Goal: Task Accomplishment & Management: Use online tool/utility

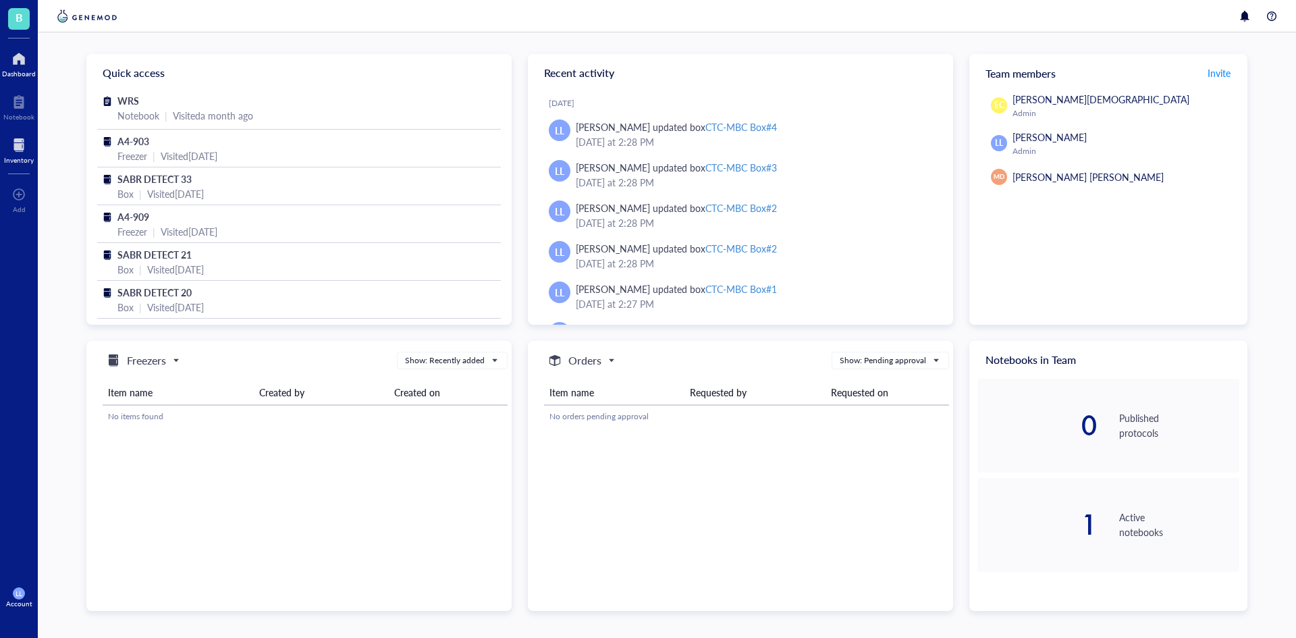
click at [22, 157] on div "Inventory" at bounding box center [19, 160] width 30 height 8
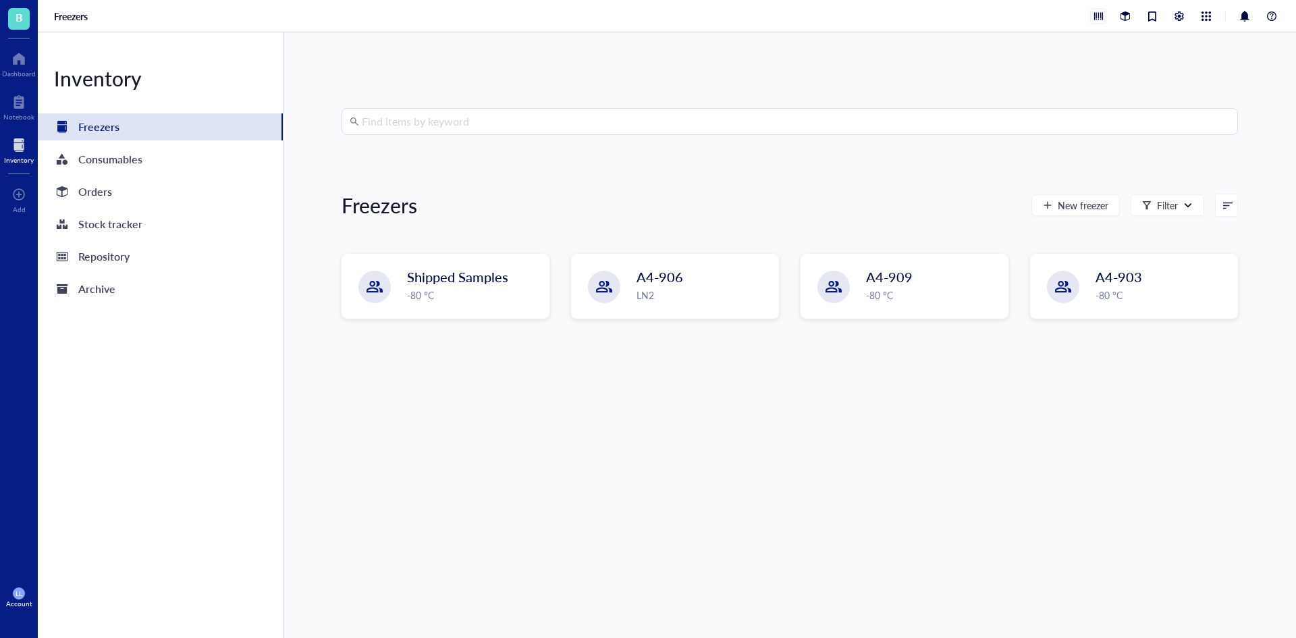
click at [1097, 18] on div at bounding box center [1098, 16] width 15 height 15
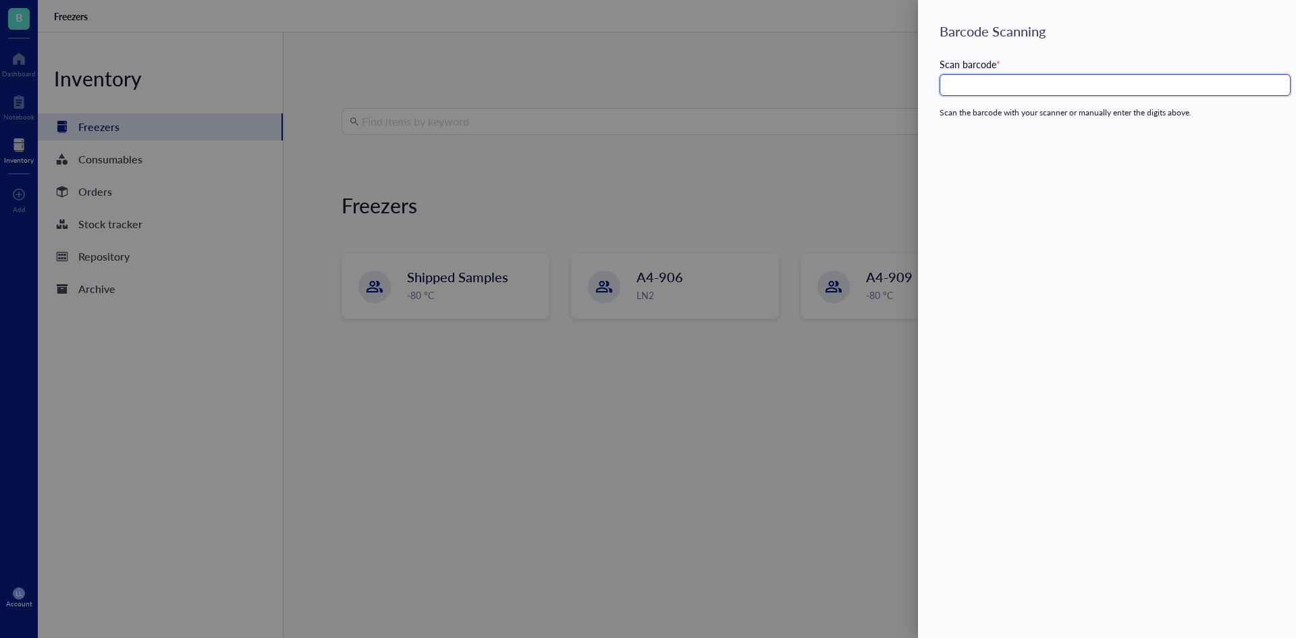
click at [968, 92] on input "text" at bounding box center [1115, 85] width 351 height 22
type input "1"
click at [784, 93] on div at bounding box center [648, 319] width 1296 height 638
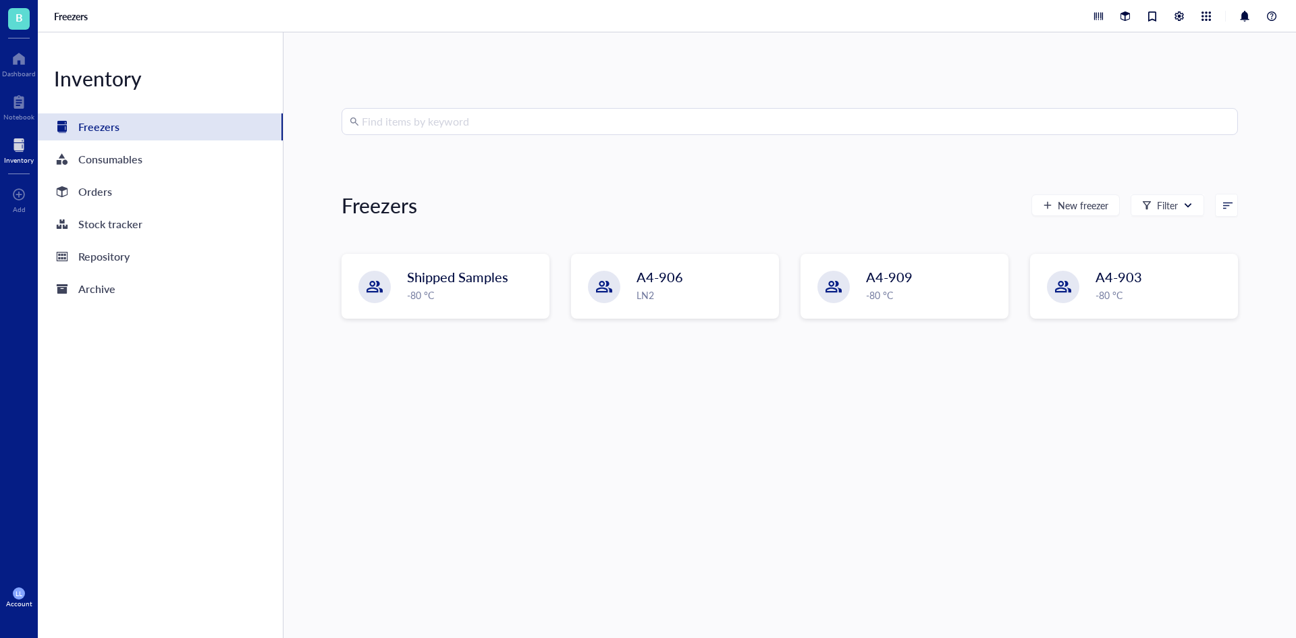
click at [1263, 18] on div at bounding box center [1185, 16] width 190 height 16
click at [1273, 18] on div at bounding box center [1272, 16] width 16 height 16
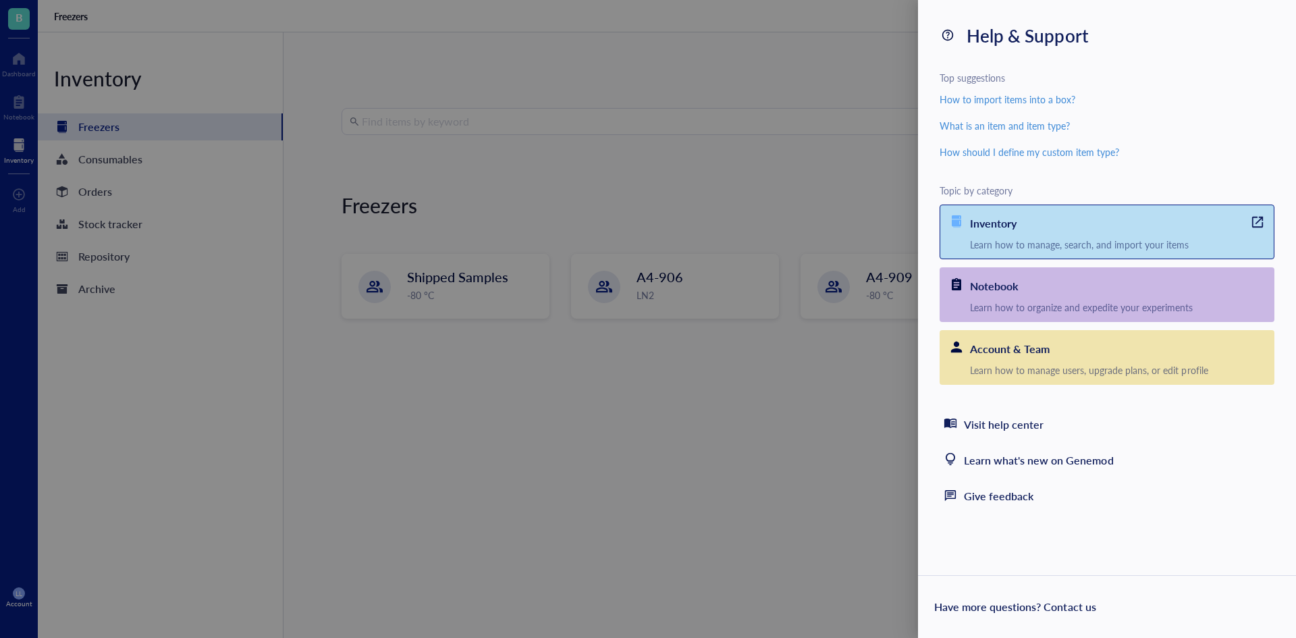
click at [1021, 219] on div "Inventory" at bounding box center [1122, 221] width 304 height 33
click at [653, 186] on div at bounding box center [648, 319] width 1296 height 638
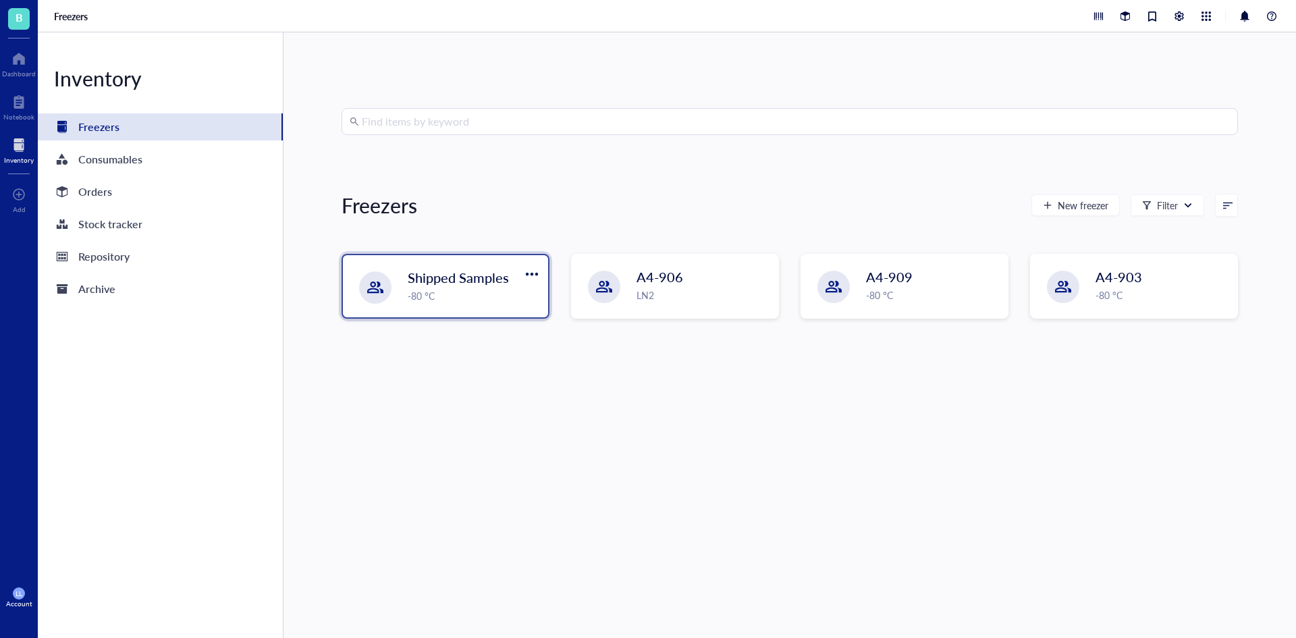
click at [486, 300] on div "-80 °C" at bounding box center [474, 295] width 132 height 15
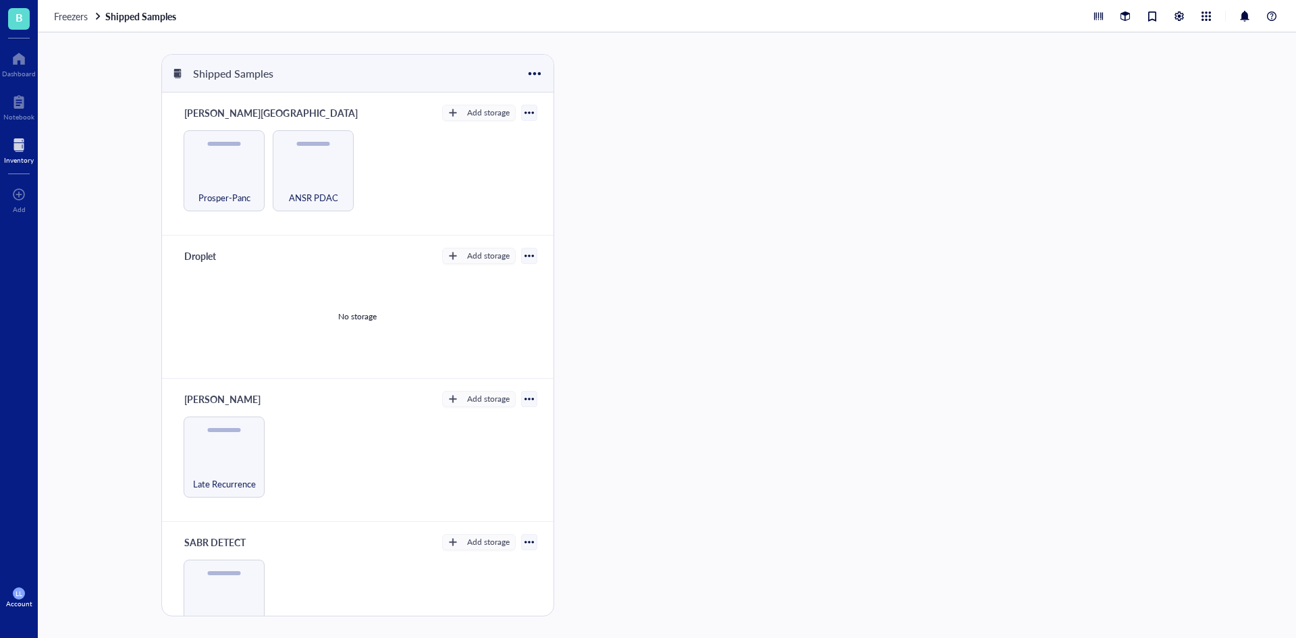
drag, startPoint x: 25, startPoint y: 149, endPoint x: 36, endPoint y: 150, distance: 11.5
click at [24, 149] on div at bounding box center [19, 145] width 30 height 22
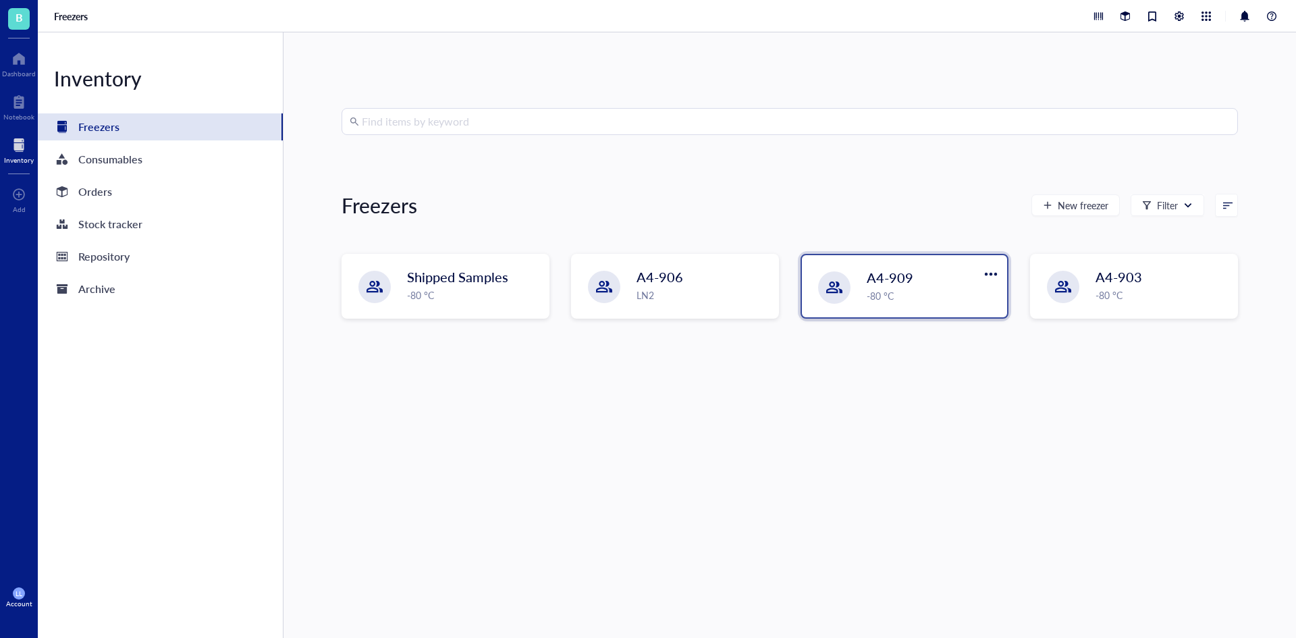
click at [957, 305] on div "A4-909 -80 °C" at bounding box center [904, 286] width 205 height 62
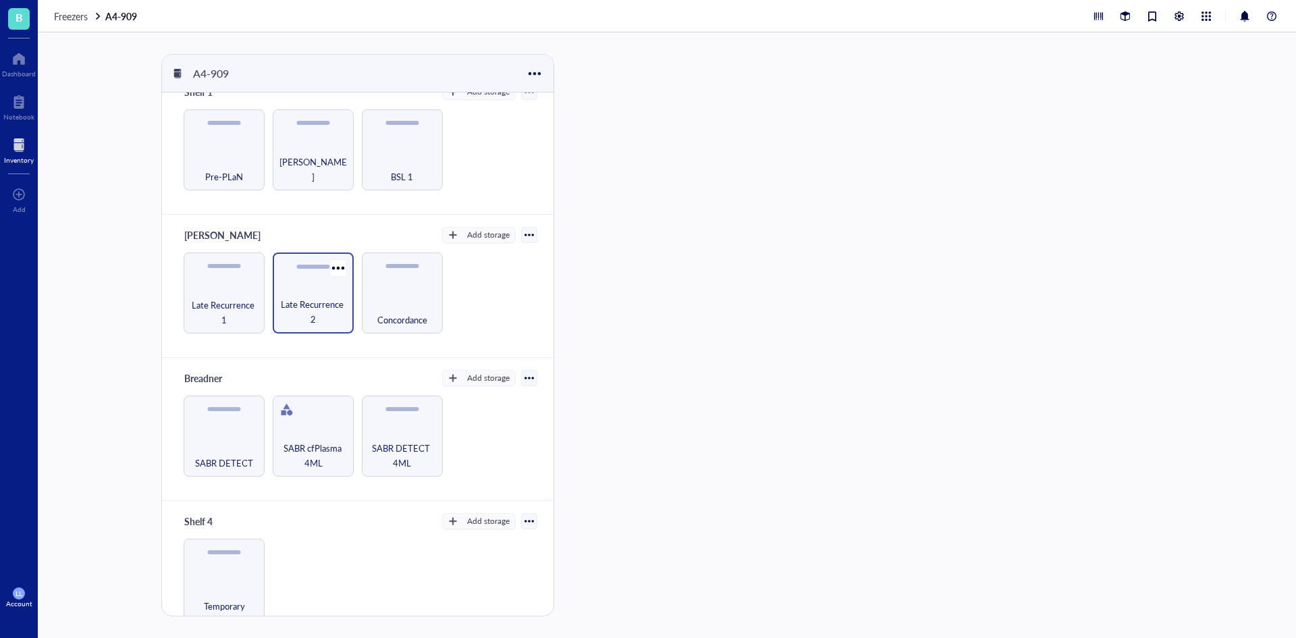
scroll to position [38, 0]
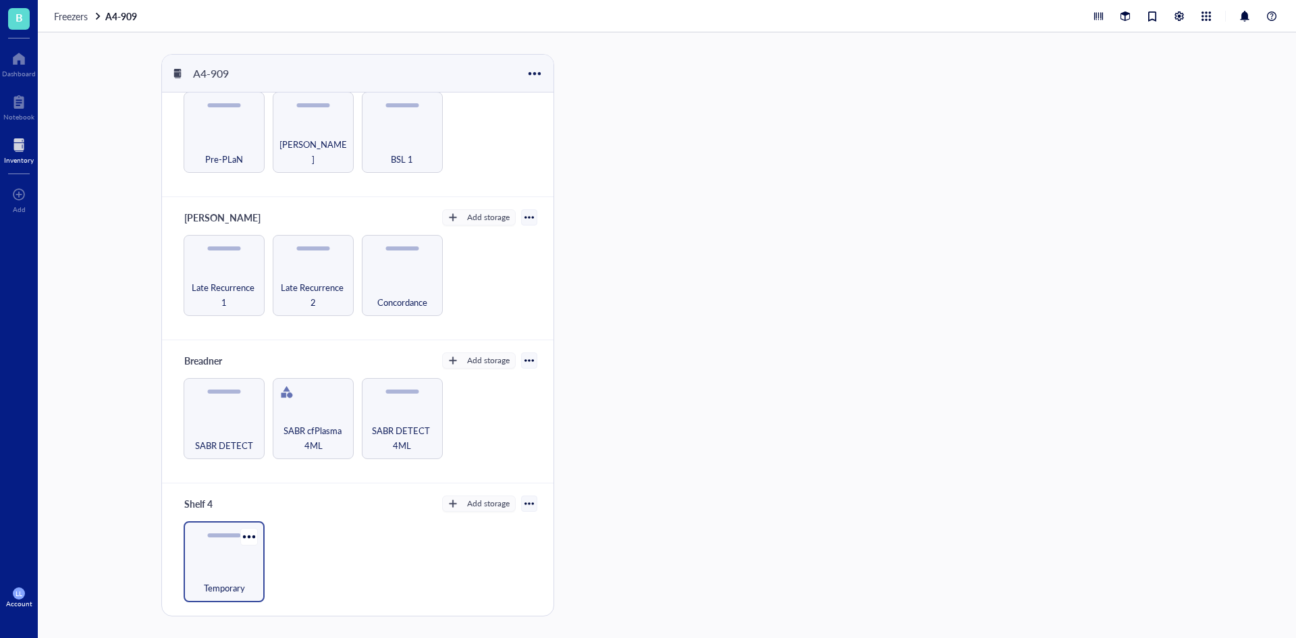
click at [228, 570] on div "Temporary" at bounding box center [224, 581] width 68 height 30
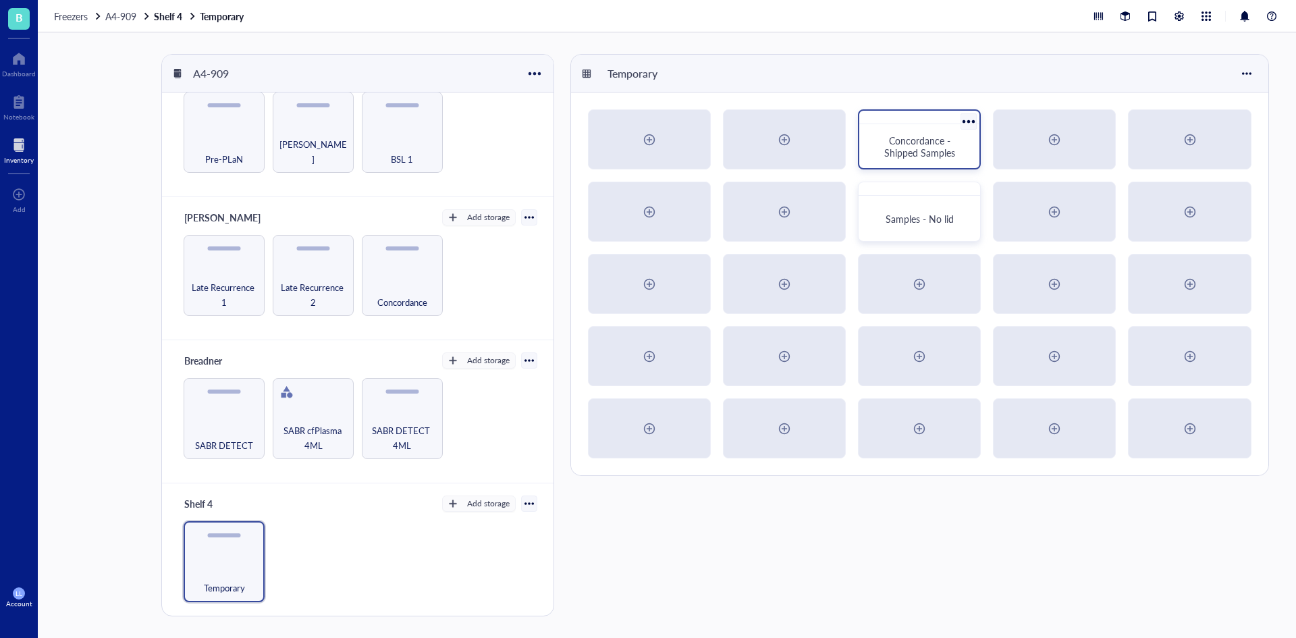
click at [921, 135] on span "Concordance - Shipped Samples" at bounding box center [919, 147] width 71 height 26
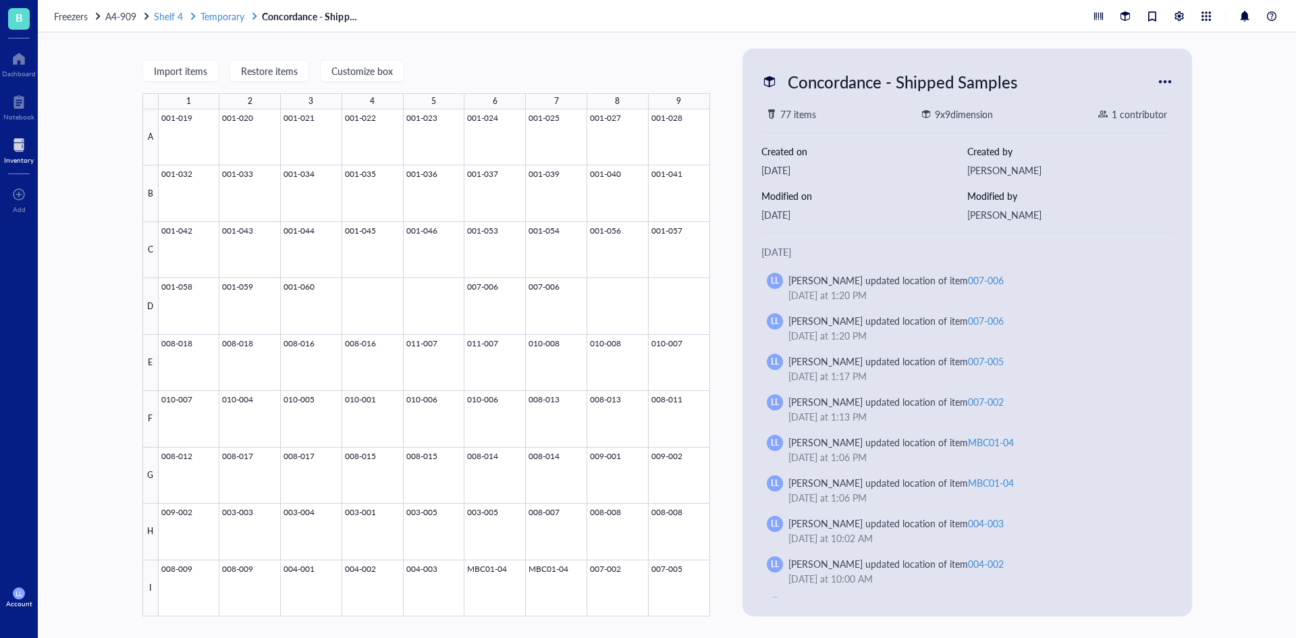
click at [237, 18] on span "Temporary" at bounding box center [223, 16] width 44 height 14
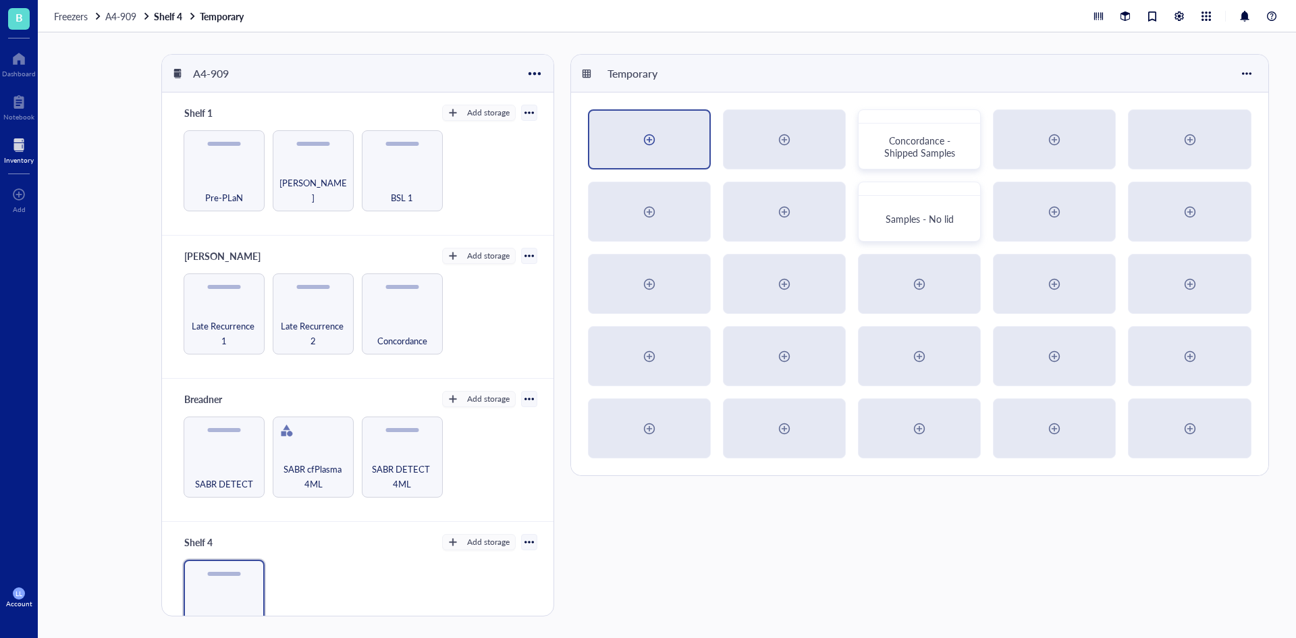
click at [643, 146] on div at bounding box center [650, 140] width 22 height 22
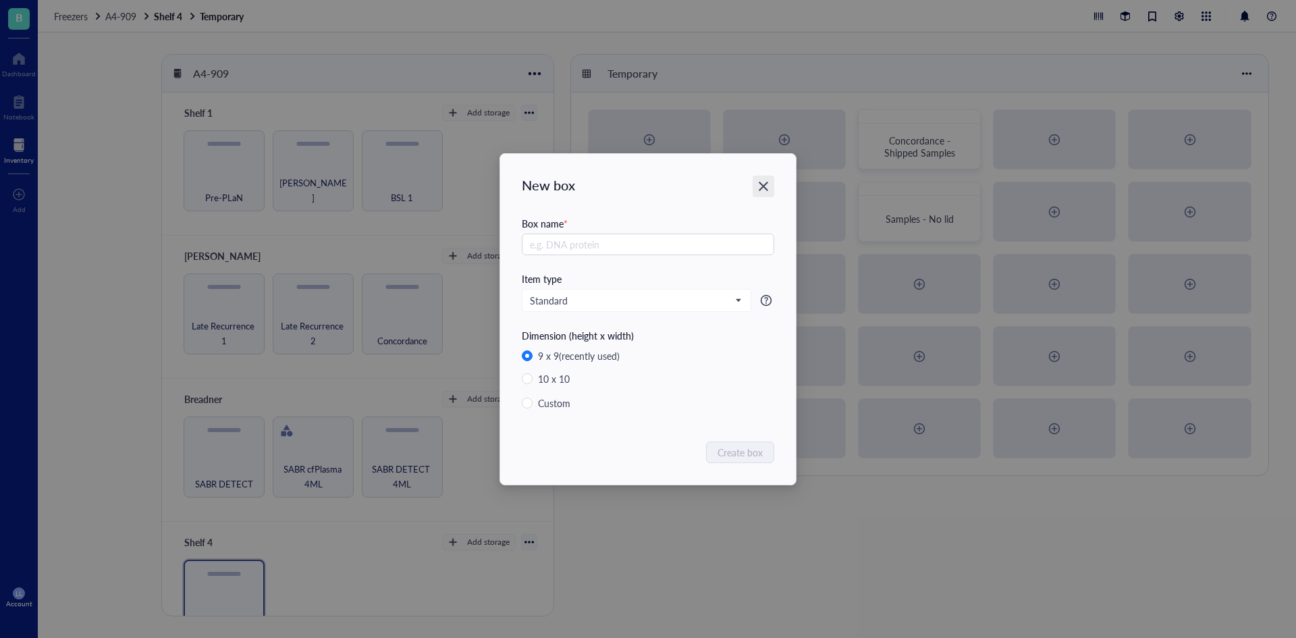
click at [764, 188] on icon "Close" at bounding box center [763, 186] width 13 height 13
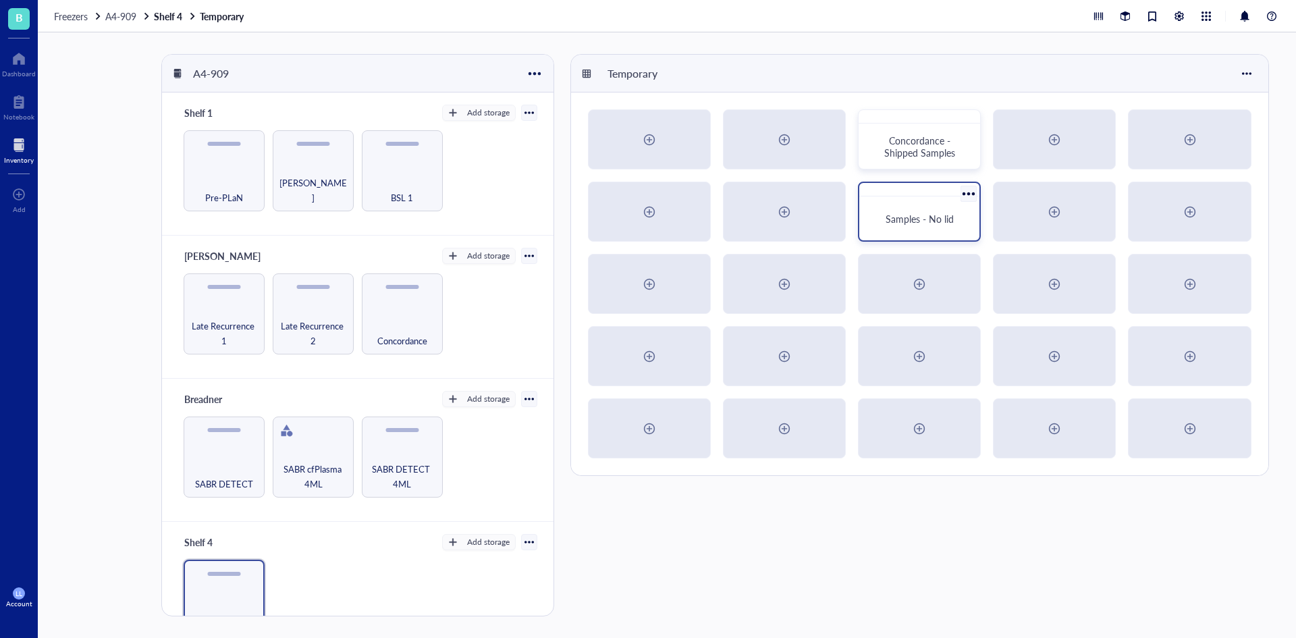
click at [940, 215] on span "Samples - No lid" at bounding box center [920, 219] width 68 height 14
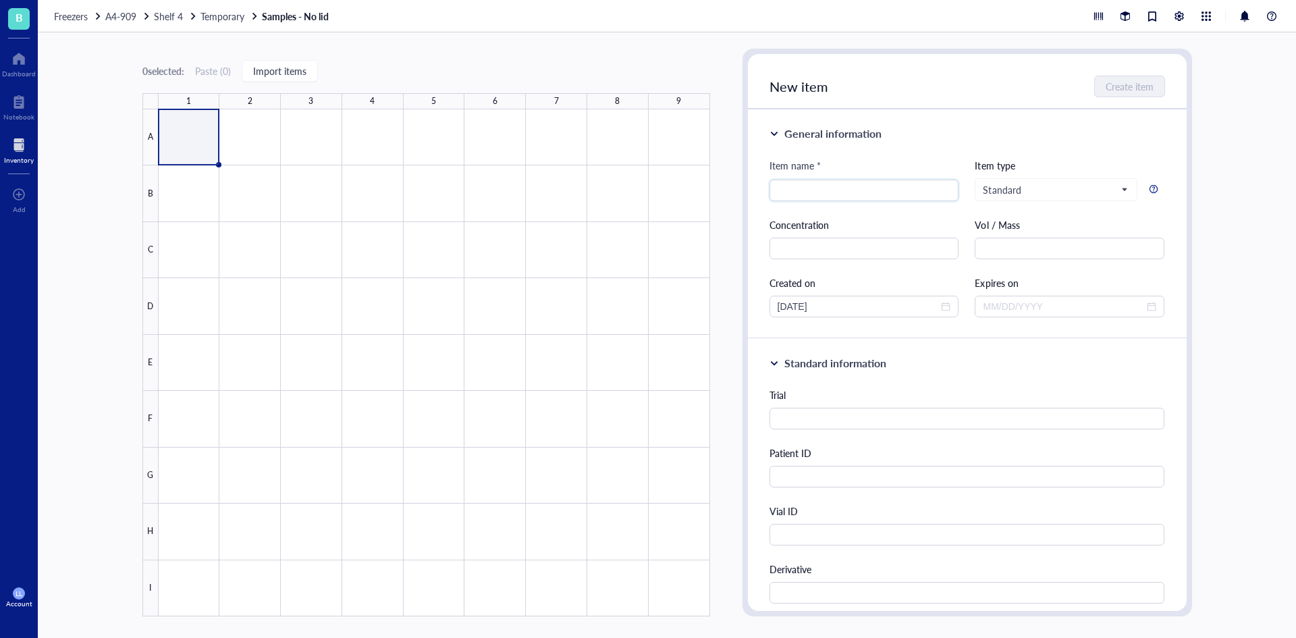
click at [186, 149] on div at bounding box center [435, 362] width 552 height 507
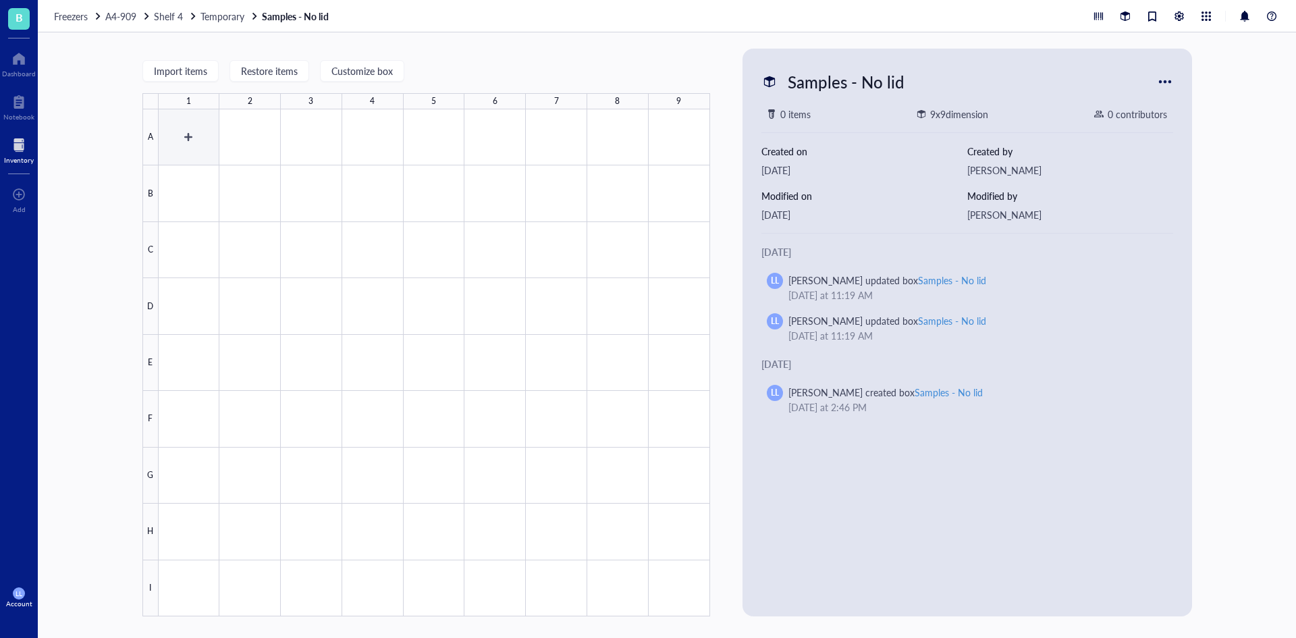
click at [190, 138] on div at bounding box center [435, 362] width 552 height 507
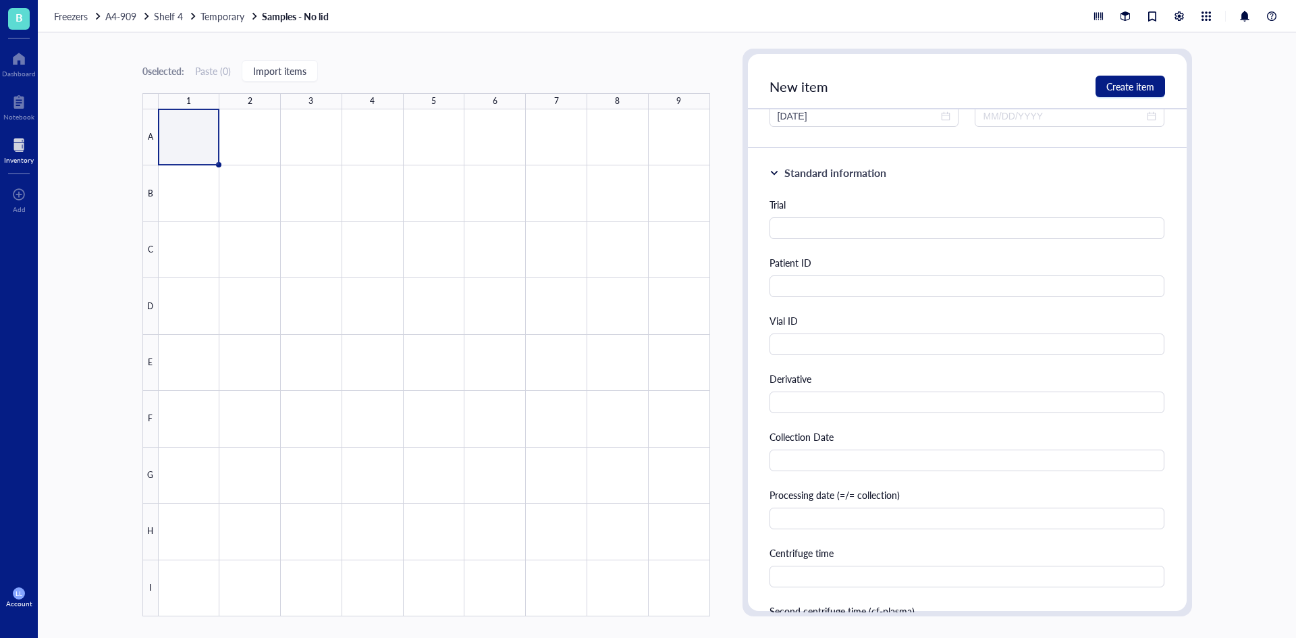
scroll to position [203, 0]
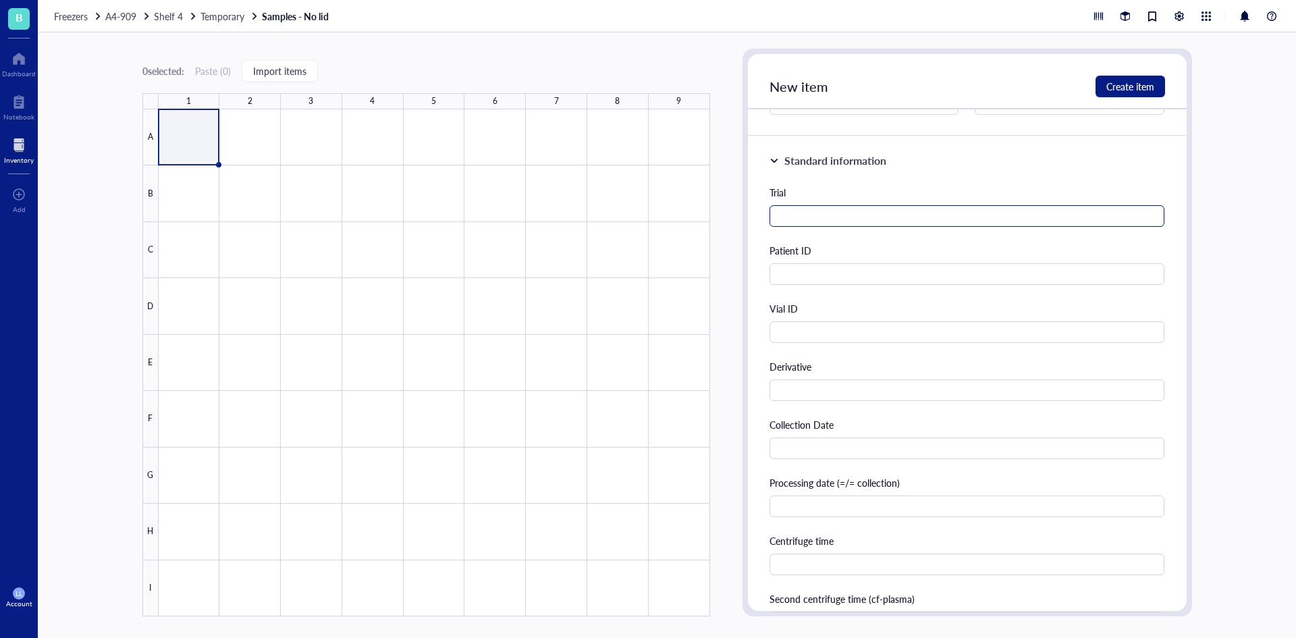
type input "Test Sample"
click at [813, 214] on input "text" at bounding box center [968, 216] width 396 height 22
type input "Test Trial"
click at [830, 278] on input "text" at bounding box center [968, 274] width 396 height 22
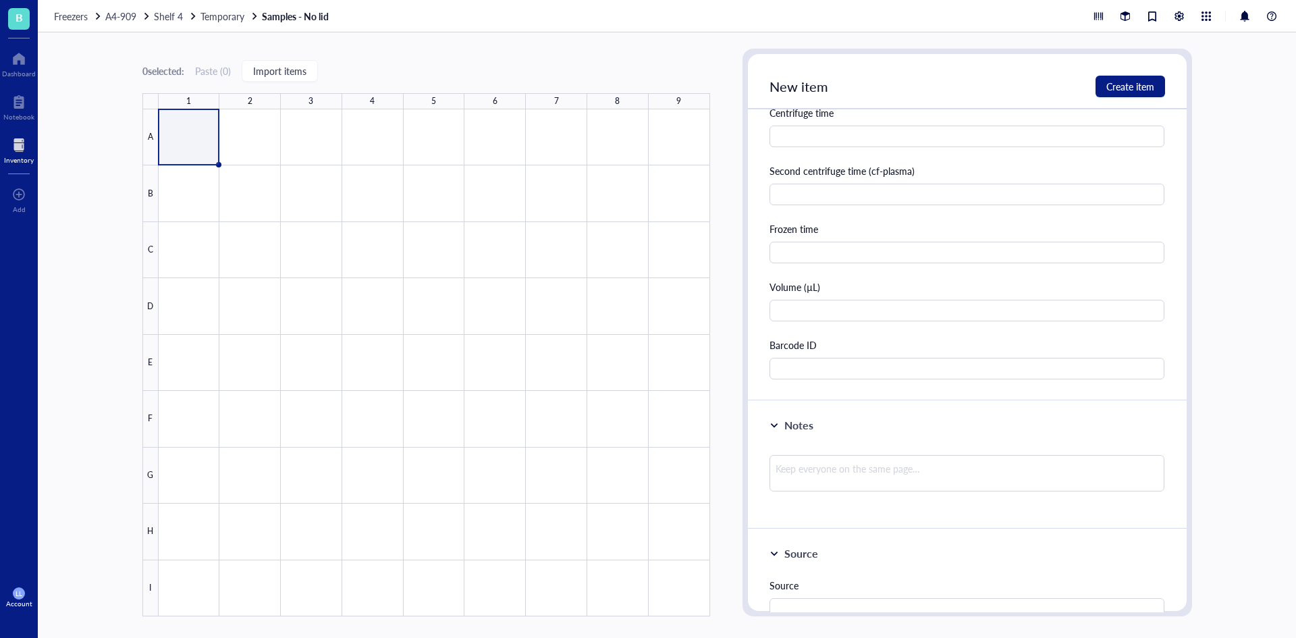
scroll to position [630, 0]
click at [832, 376] on input "text" at bounding box center [968, 369] width 396 height 22
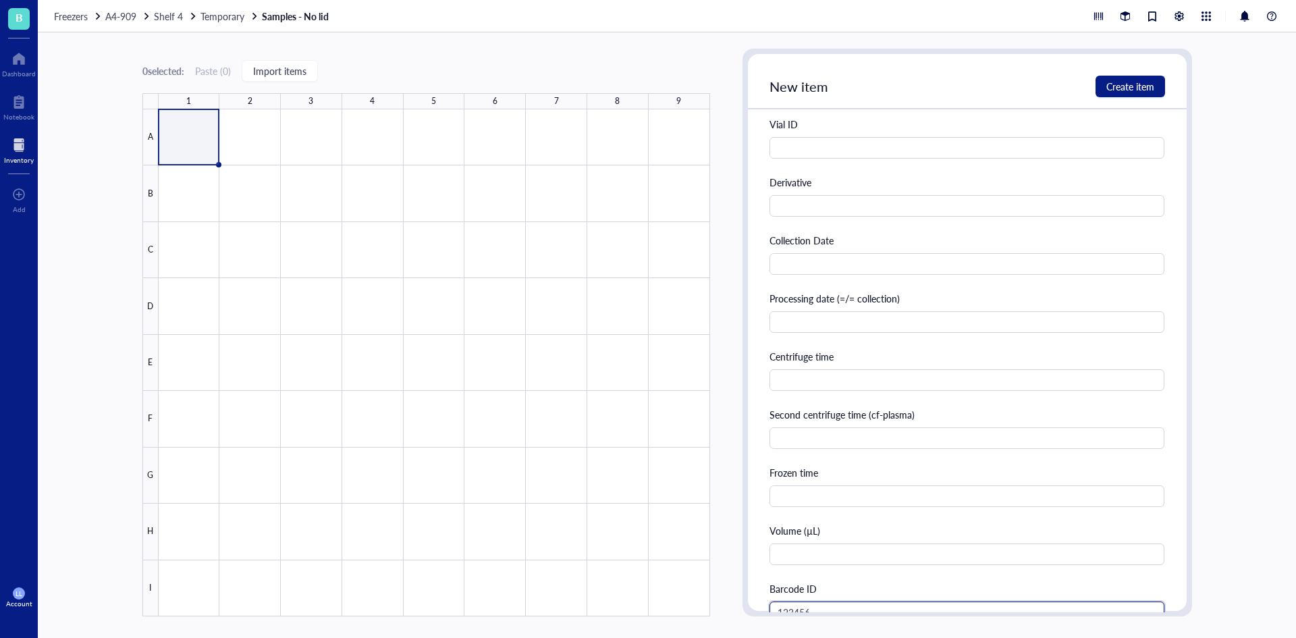
scroll to position [360, 0]
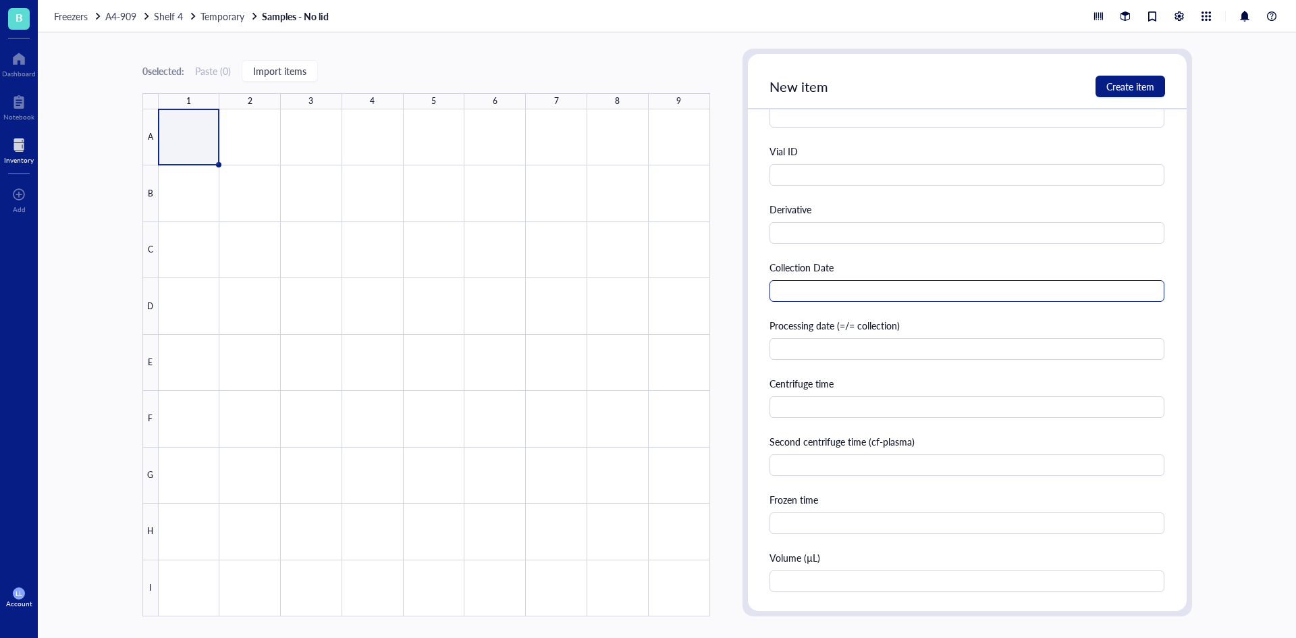
type input "123456"
click at [802, 290] on input "text" at bounding box center [968, 291] width 396 height 22
type input "Sep 8"
click at [821, 352] on input "text" at bounding box center [968, 349] width 396 height 22
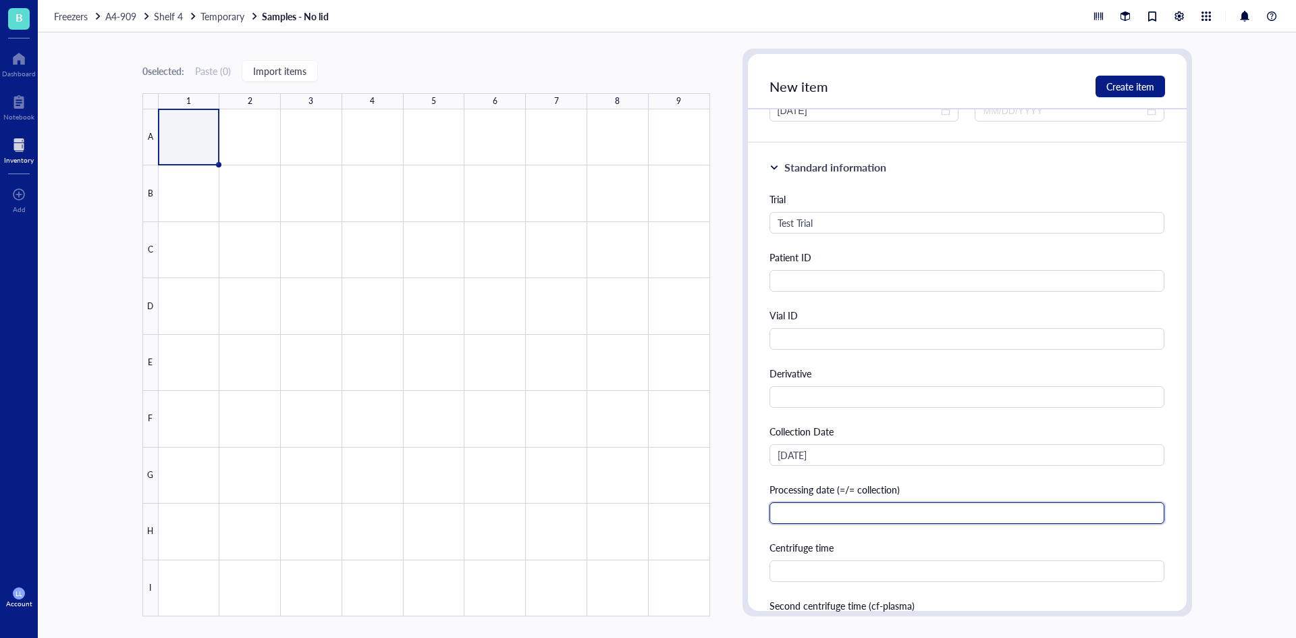
scroll to position [157, 0]
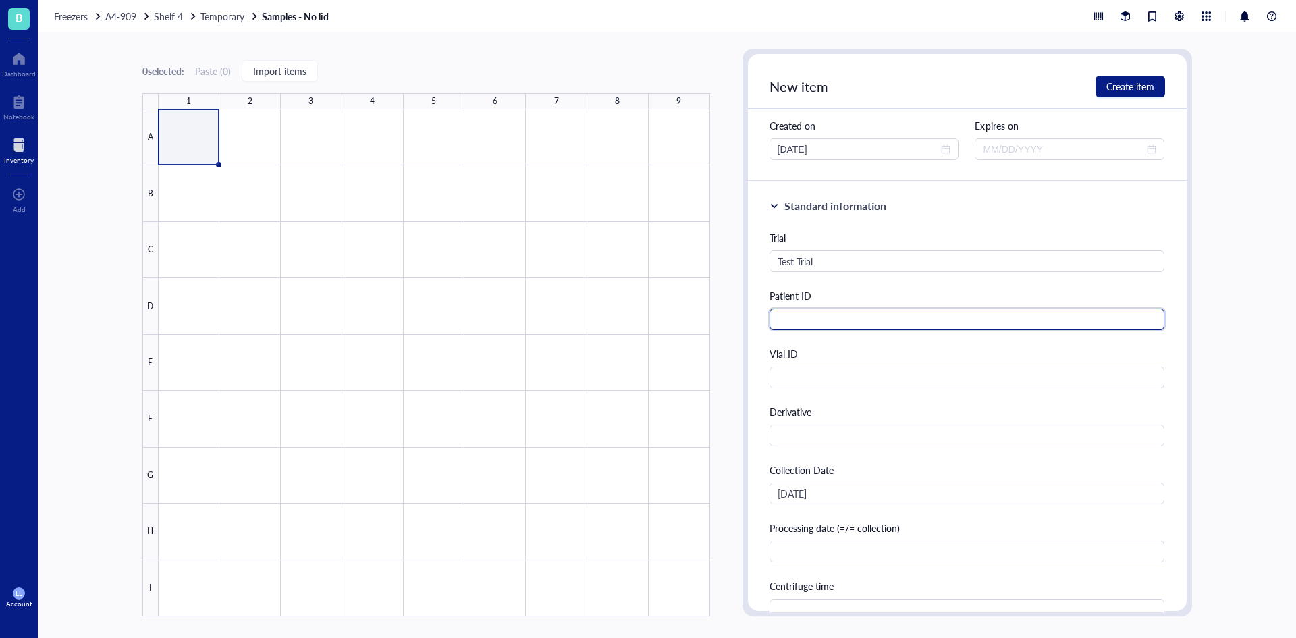
click at [820, 318] on input "text" at bounding box center [968, 320] width 396 height 22
type input "789456"
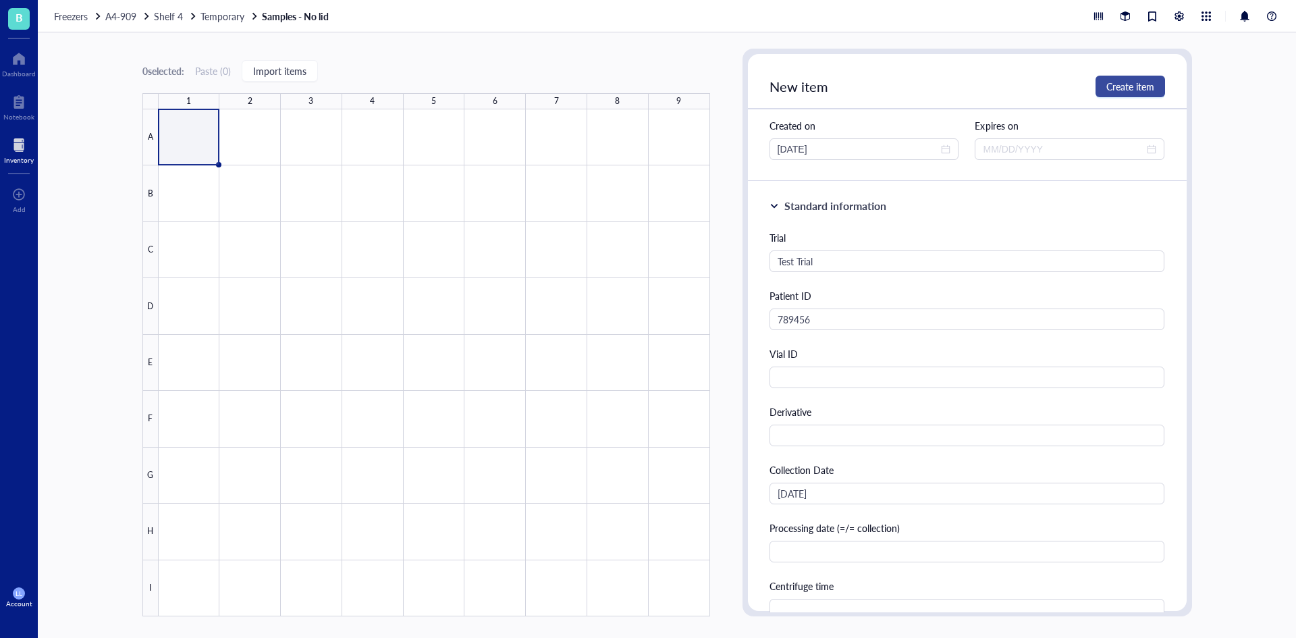
click at [1148, 95] on button "Create item" at bounding box center [1131, 87] width 70 height 22
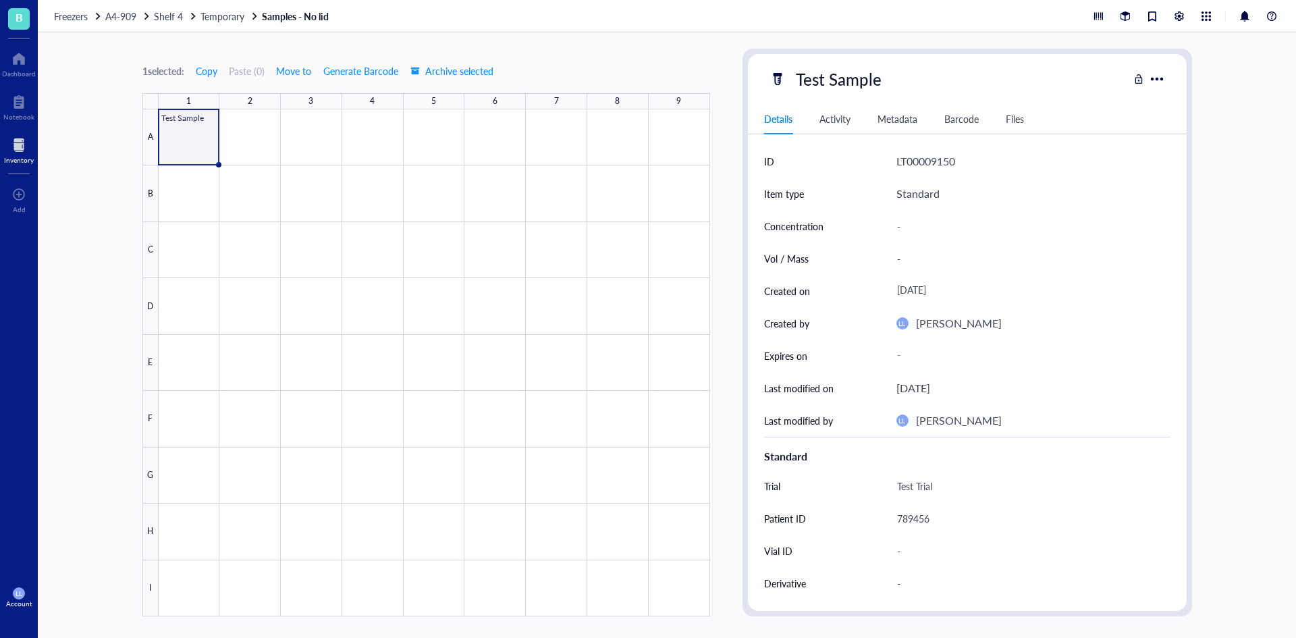
click at [32, 171] on div "B Dashboard Notebook Inventory To pick up a draggable item, press the space bar…" at bounding box center [19, 319] width 38 height 638
click at [31, 166] on div "Inventory" at bounding box center [19, 149] width 38 height 38
click at [21, 111] on div at bounding box center [18, 102] width 31 height 22
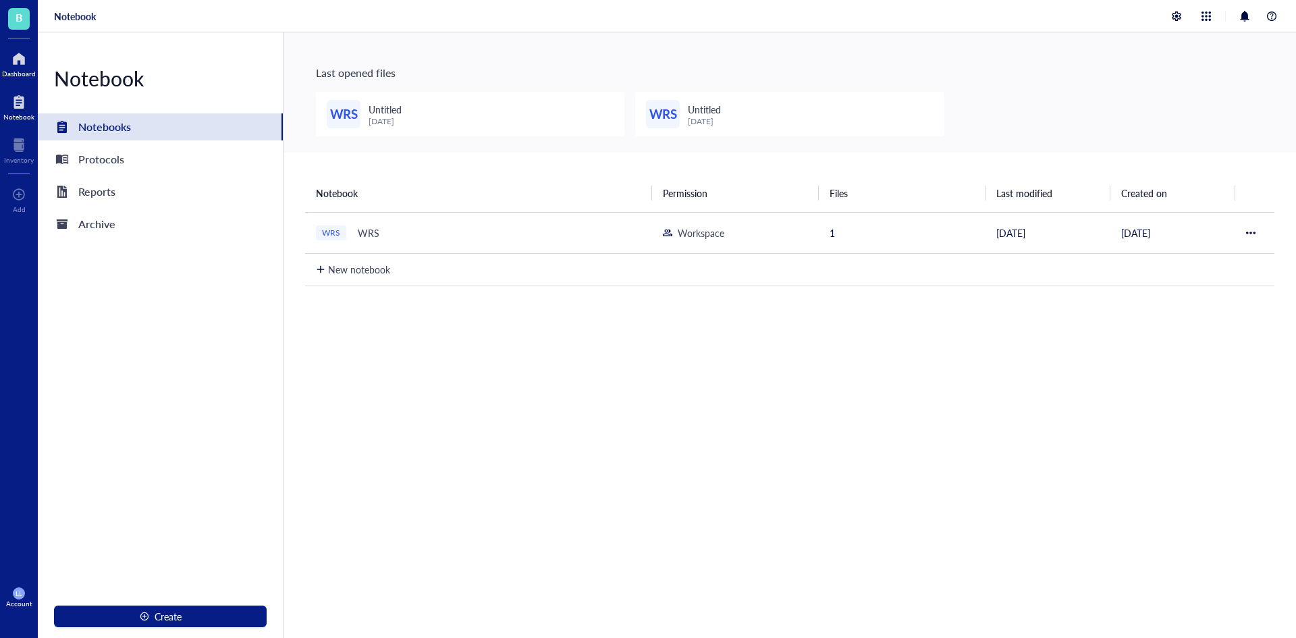
click at [30, 72] on div "Dashboard" at bounding box center [19, 74] width 34 height 8
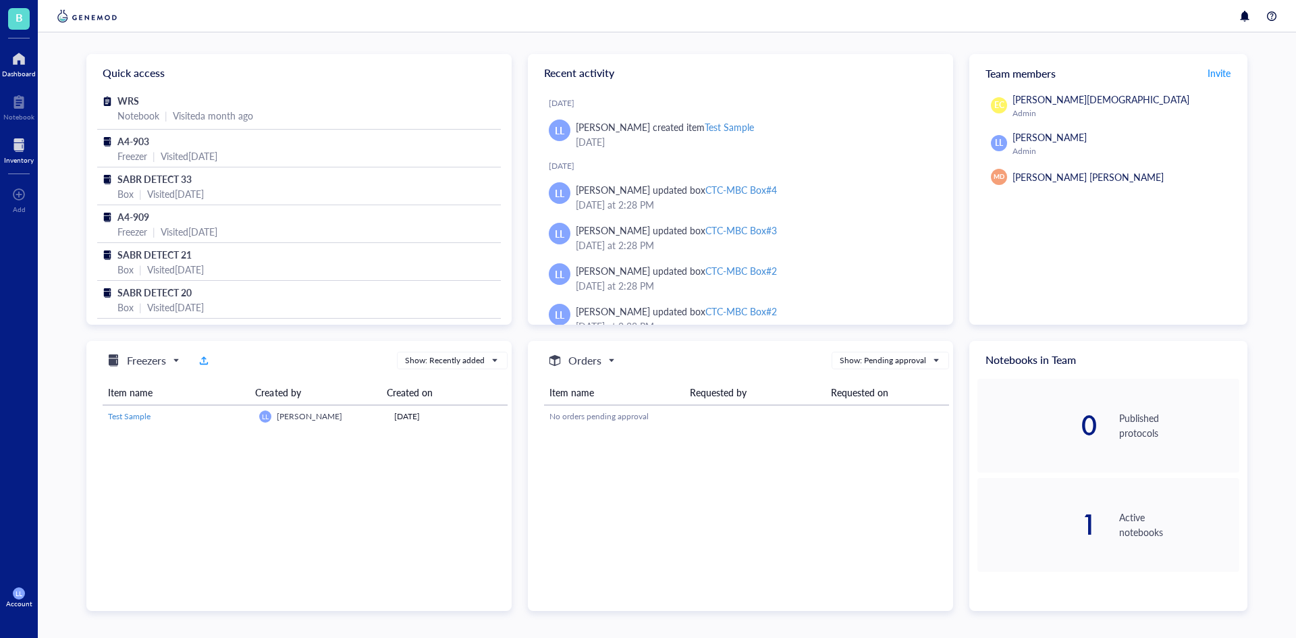
click at [26, 149] on div at bounding box center [19, 145] width 30 height 22
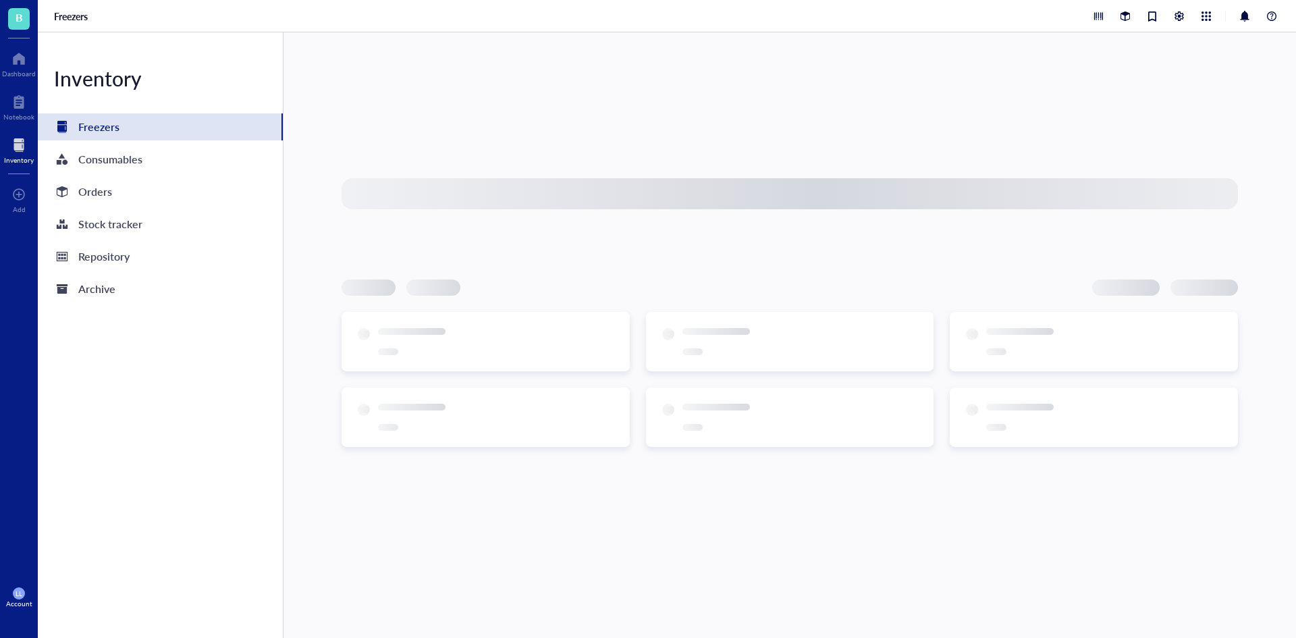
click at [1085, 20] on div "Freezers" at bounding box center [667, 16] width 1258 height 32
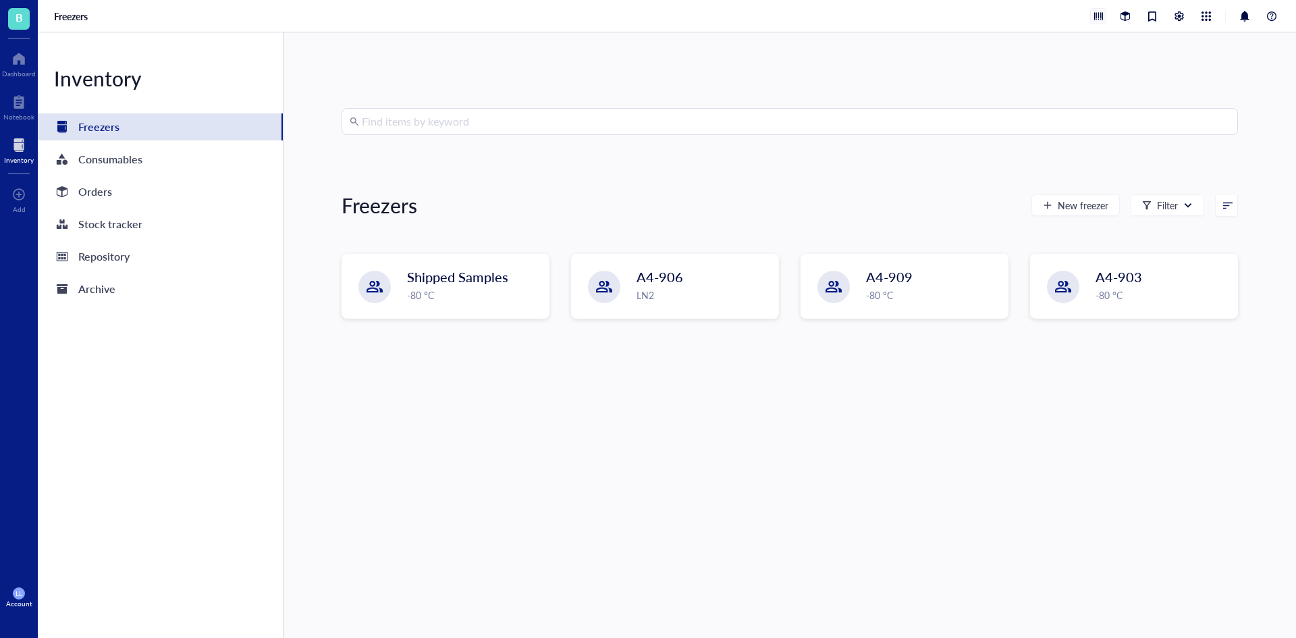
click at [1098, 19] on div at bounding box center [1098, 16] width 15 height 15
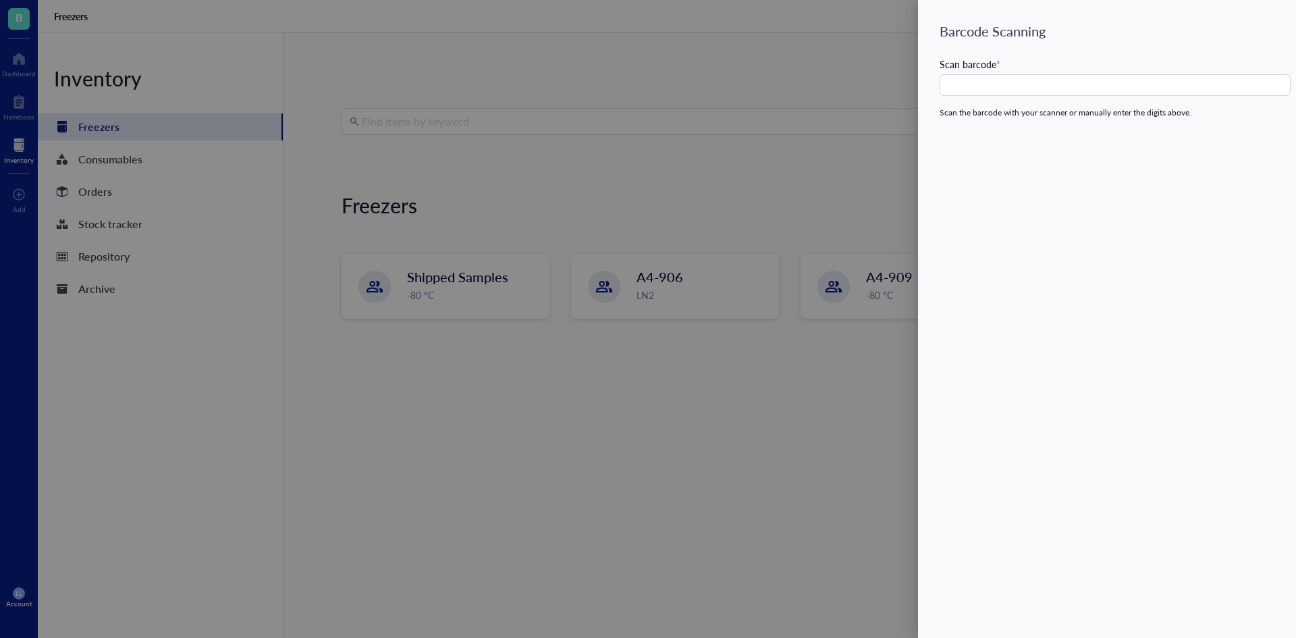
click at [1029, 99] on div "Barcode Scanning Scan barcode * Scan the barcode with your scanner or manually …" at bounding box center [1107, 319] width 378 height 638
click at [1034, 90] on input "text" at bounding box center [1115, 85] width 351 height 22
type input "123456"
click at [819, 169] on div at bounding box center [648, 319] width 1296 height 638
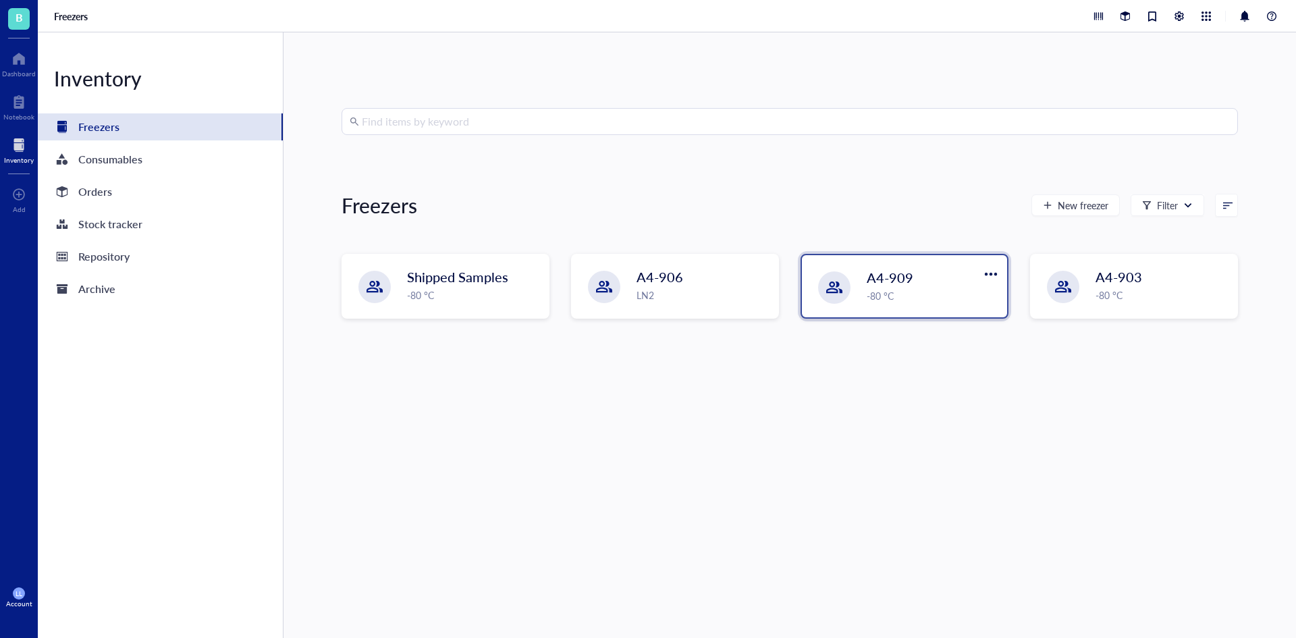
click at [851, 266] on div "A4-909 -80 °C" at bounding box center [904, 286] width 205 height 62
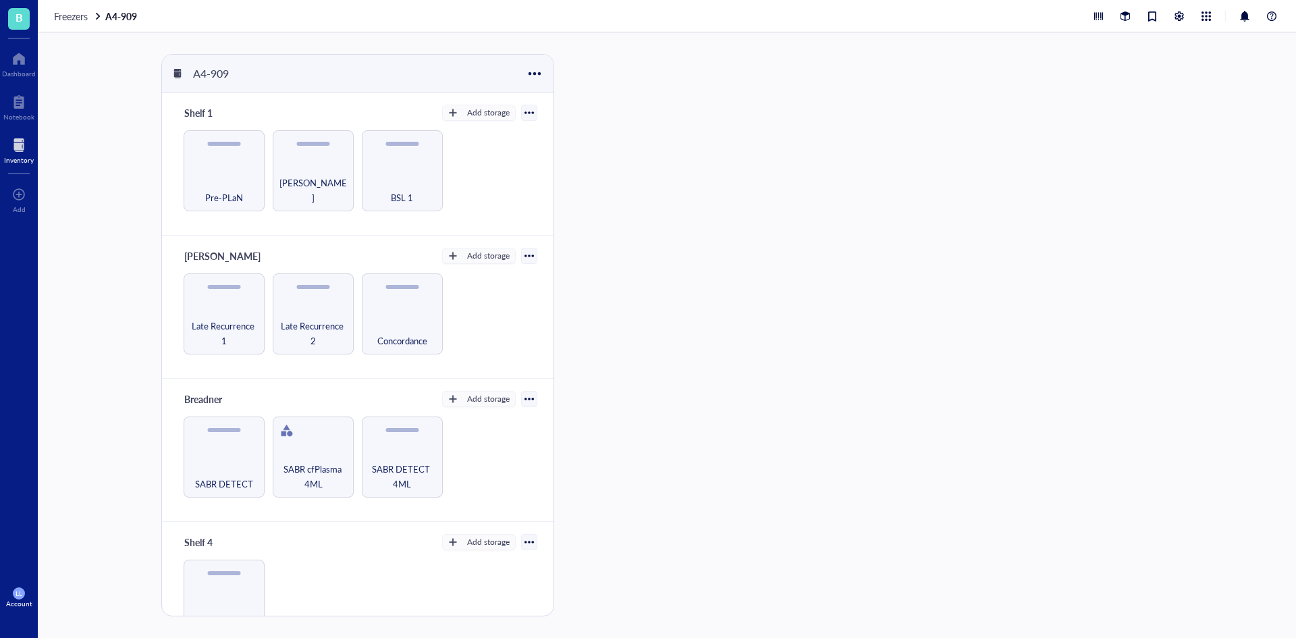
scroll to position [38, 0]
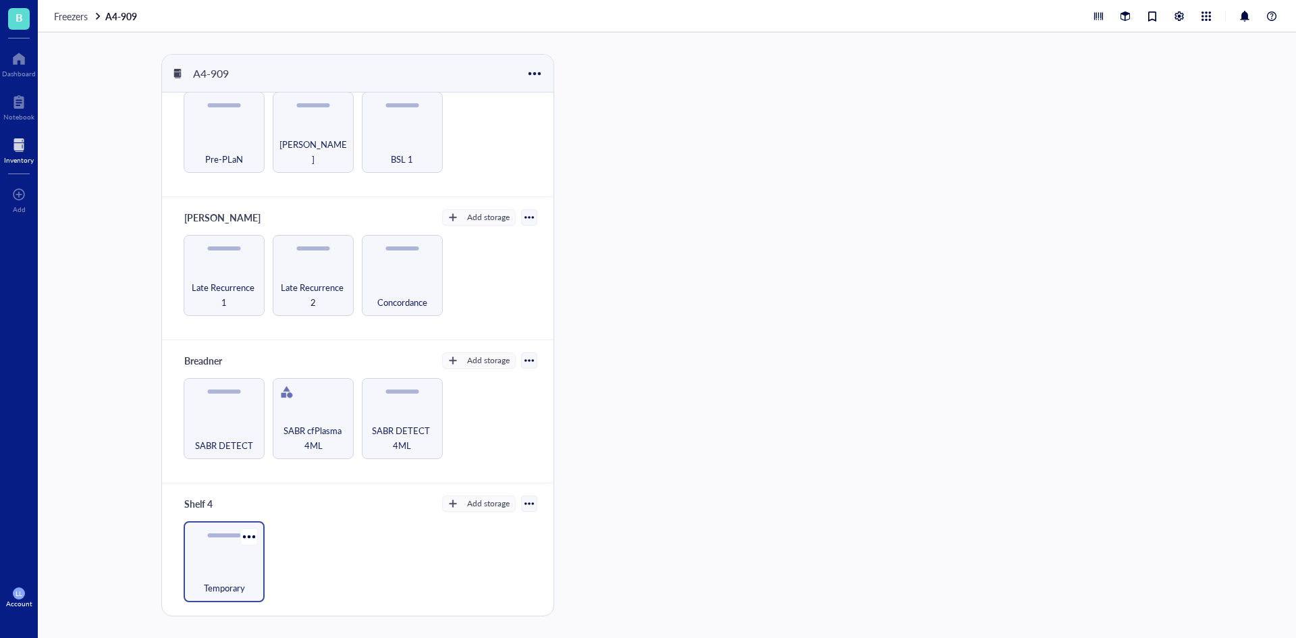
click at [221, 541] on div "Temporary" at bounding box center [224, 561] width 81 height 81
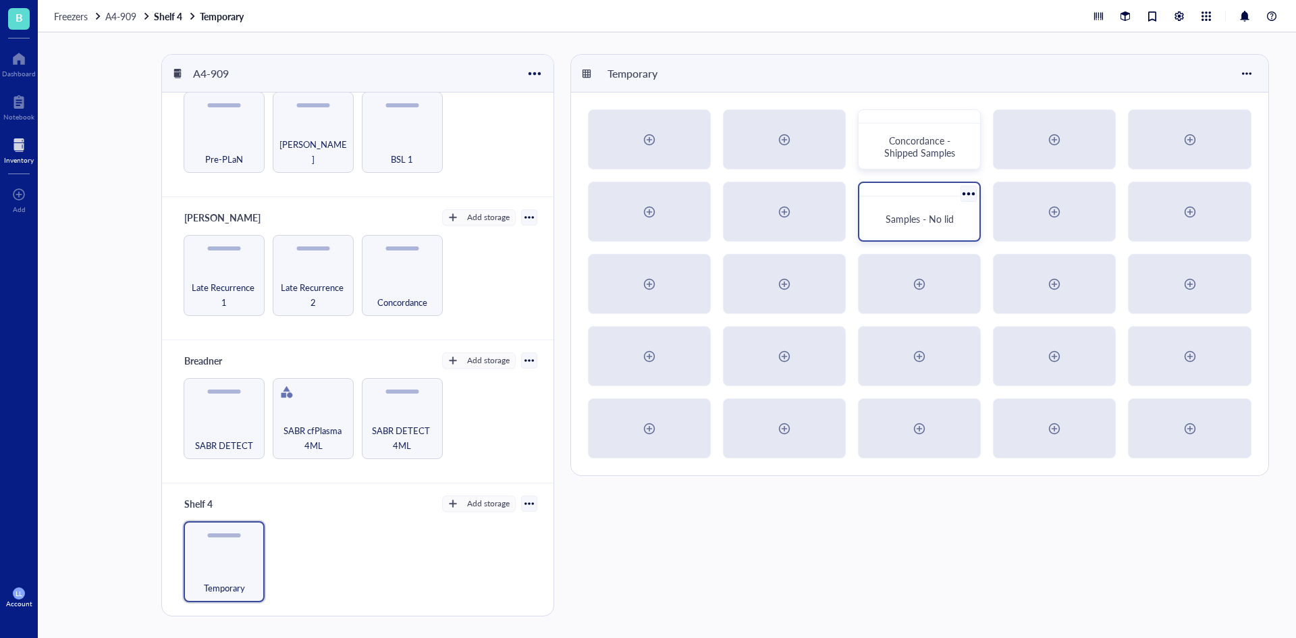
click at [915, 228] on div "Samples - No lid" at bounding box center [919, 218] width 109 height 33
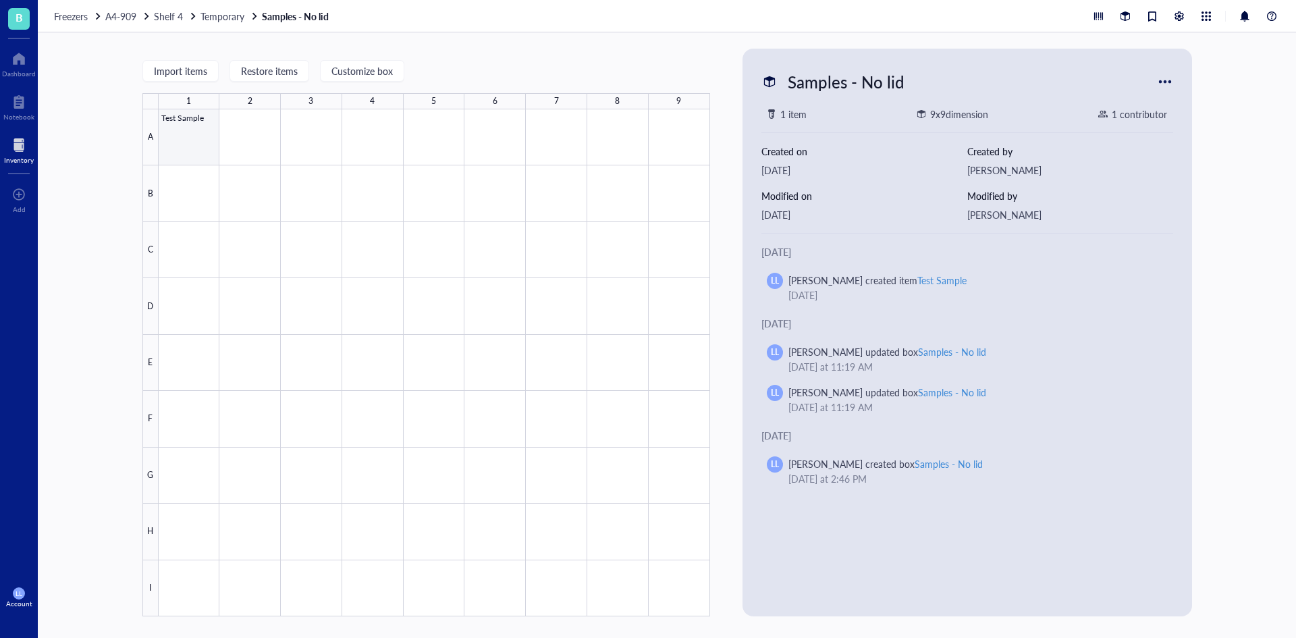
drag, startPoint x: 176, startPoint y: 130, endPoint x: 208, endPoint y: 134, distance: 32.7
click at [176, 130] on div at bounding box center [435, 362] width 552 height 507
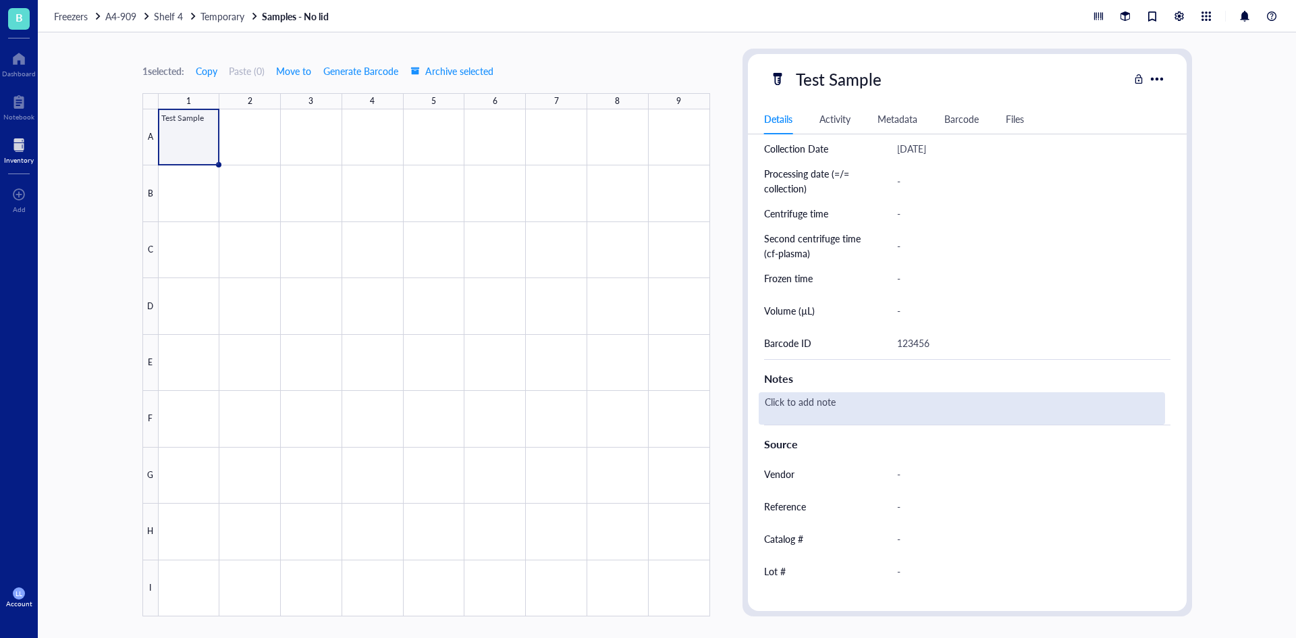
scroll to position [473, 0]
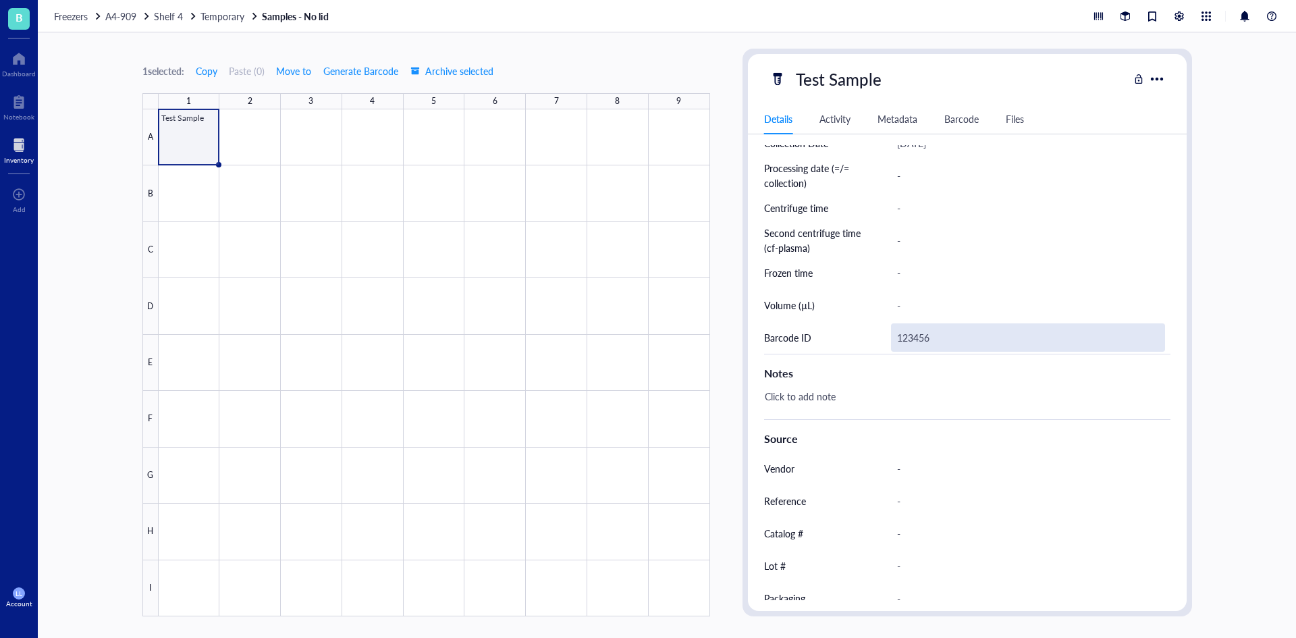
click at [936, 334] on div "123456" at bounding box center [1028, 337] width 274 height 28
drag, startPoint x: 949, startPoint y: 340, endPoint x: 861, endPoint y: 340, distance: 87.8
click at [861, 340] on div "Barcode ID 123456" at bounding box center [967, 337] width 406 height 32
click at [20, 143] on div at bounding box center [19, 145] width 30 height 22
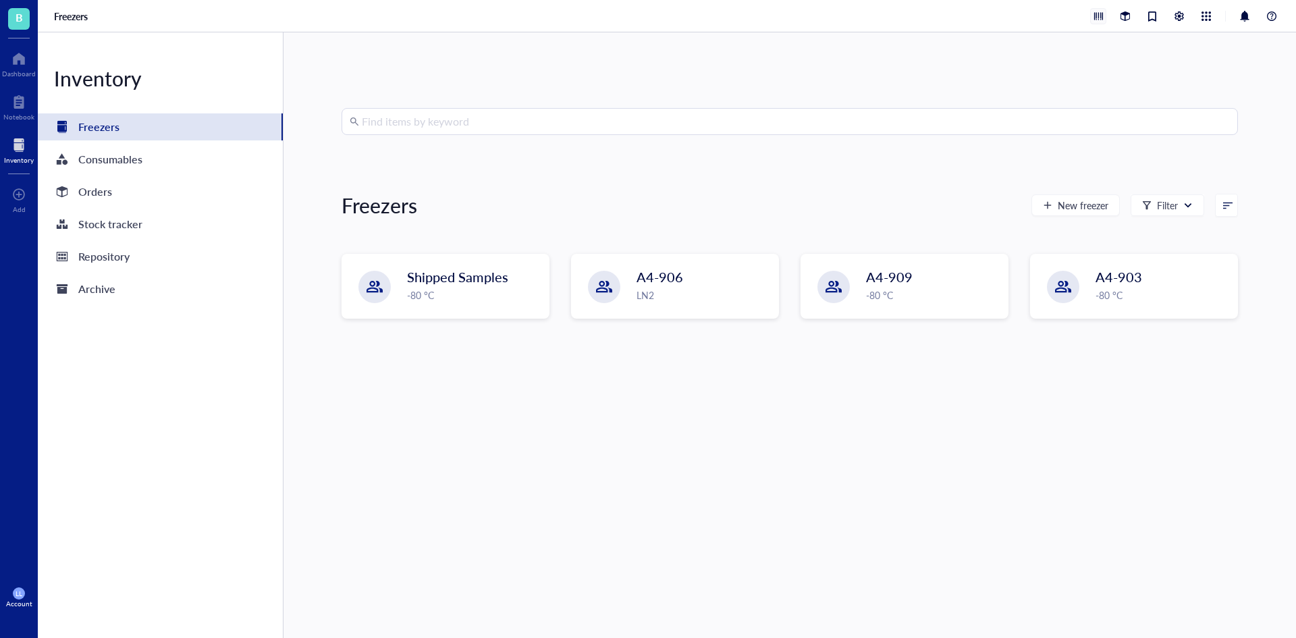
click at [1102, 20] on div at bounding box center [1098, 16] width 15 height 15
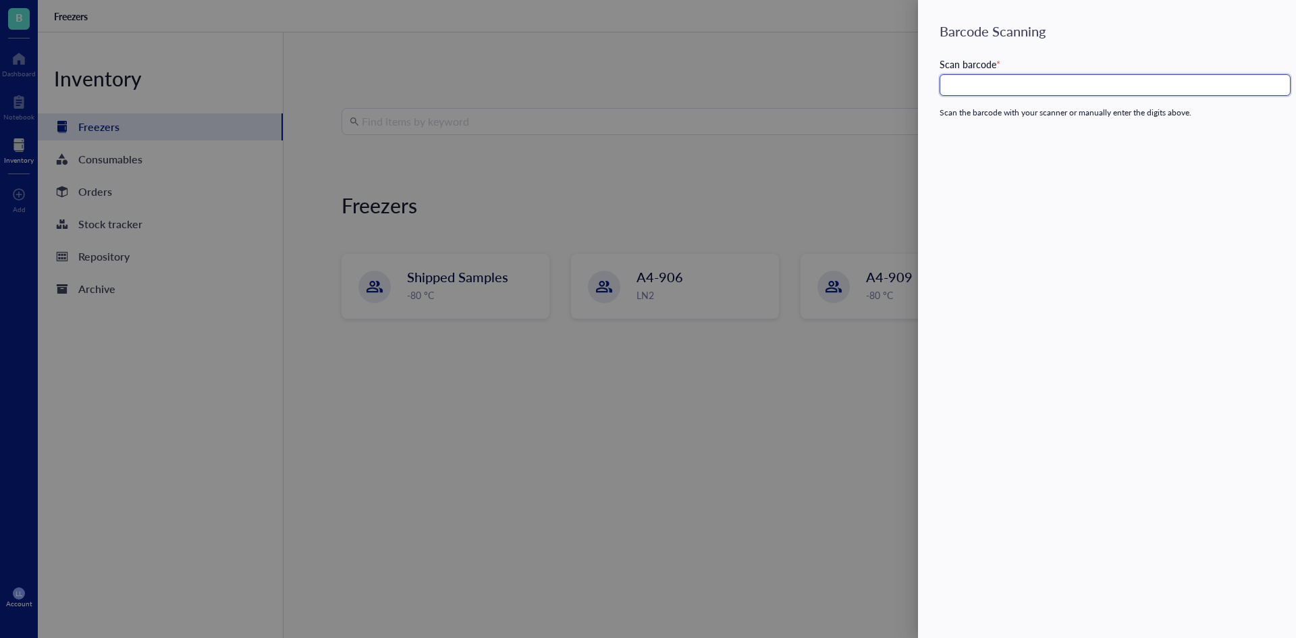
click at [1009, 82] on input "text" at bounding box center [1115, 85] width 351 height 22
paste input "123456"
type input "123456"
click at [866, 181] on div at bounding box center [648, 319] width 1296 height 638
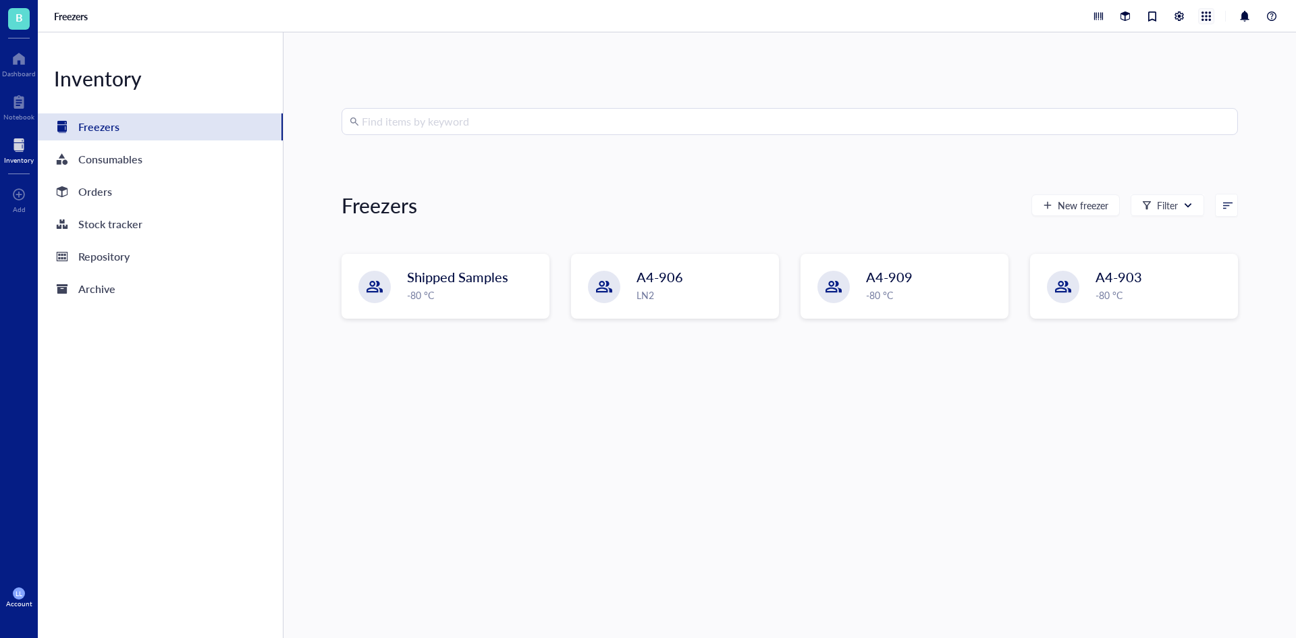
click at [1209, 20] on div at bounding box center [1206, 16] width 15 height 15
click at [1172, 20] on div at bounding box center [1179, 16] width 15 height 15
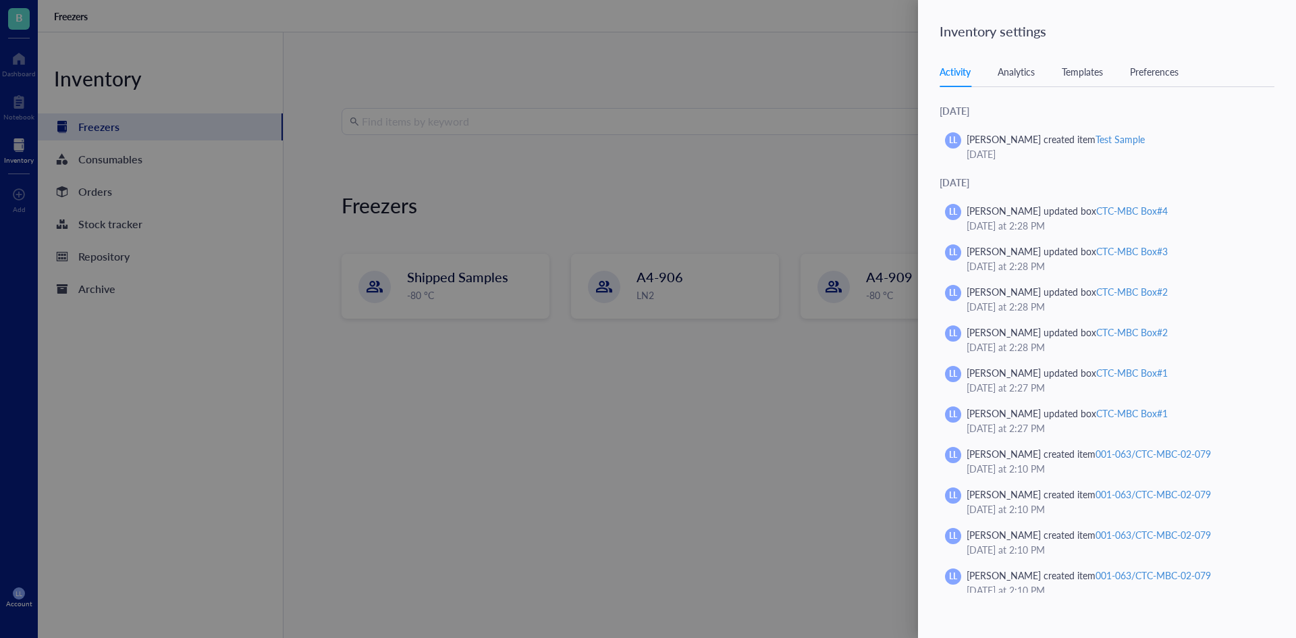
drag, startPoint x: 825, startPoint y: 67, endPoint x: 830, endPoint y: 62, distance: 7.2
click at [825, 66] on div at bounding box center [648, 319] width 1296 height 638
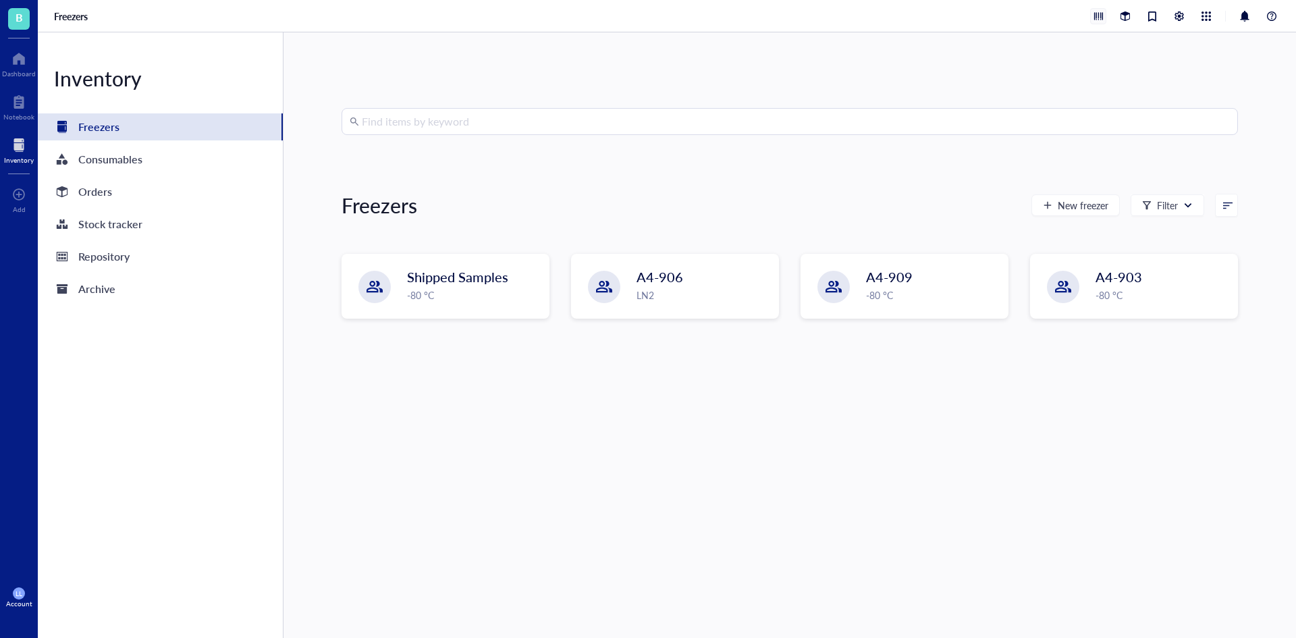
click at [1093, 21] on div at bounding box center [1098, 16] width 15 height 15
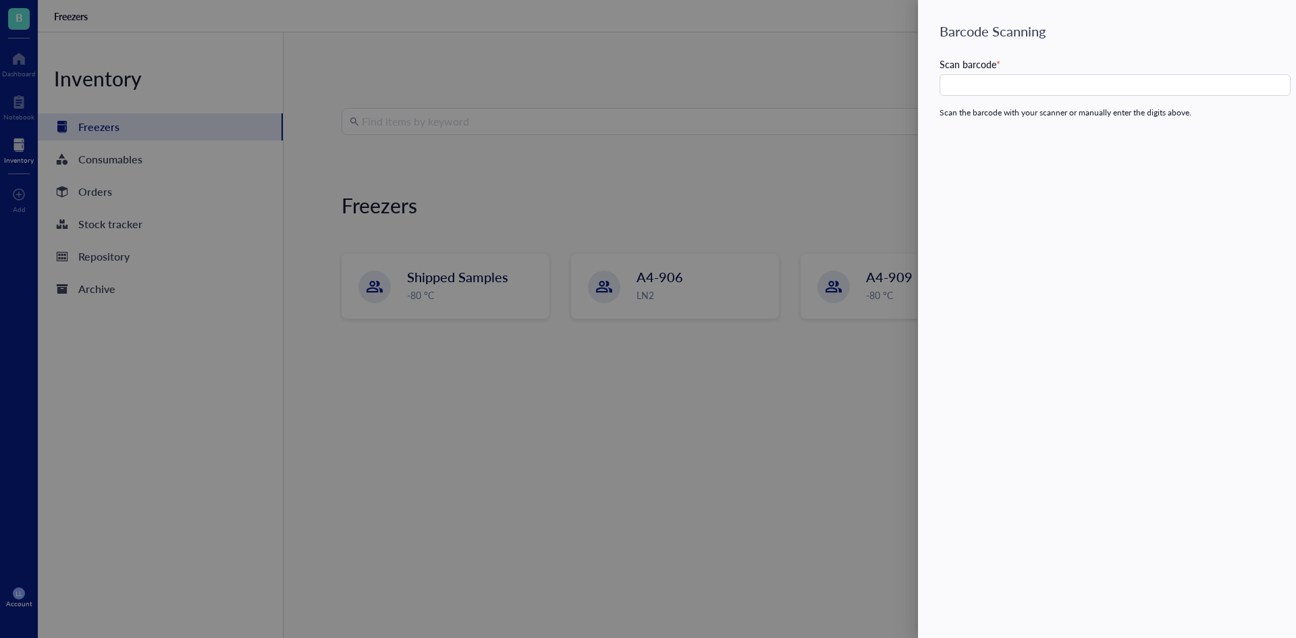
click at [741, 146] on div at bounding box center [648, 319] width 1296 height 638
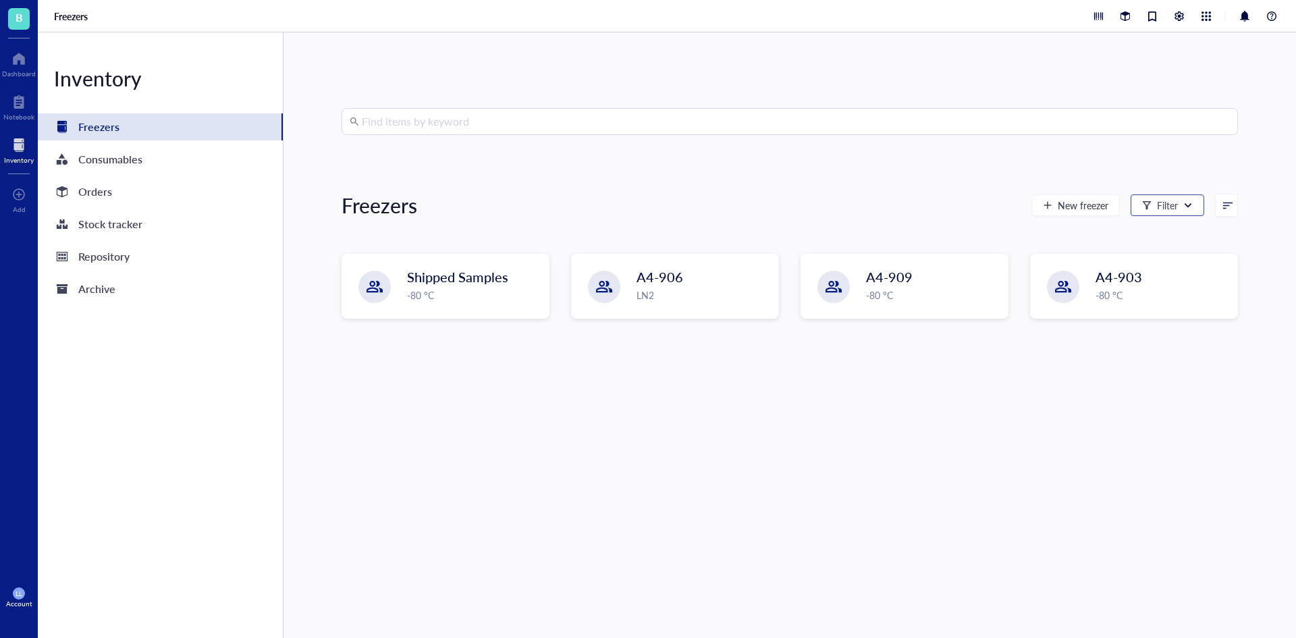
click at [1183, 203] on div at bounding box center [1187, 205] width 9 height 9
click at [1226, 211] on span at bounding box center [1227, 205] width 22 height 22
click at [541, 194] on div "Freezers New freezer Filter Recently created Freezer name Freezer type" at bounding box center [790, 205] width 897 height 32
click at [1129, 18] on div at bounding box center [1125, 16] width 15 height 15
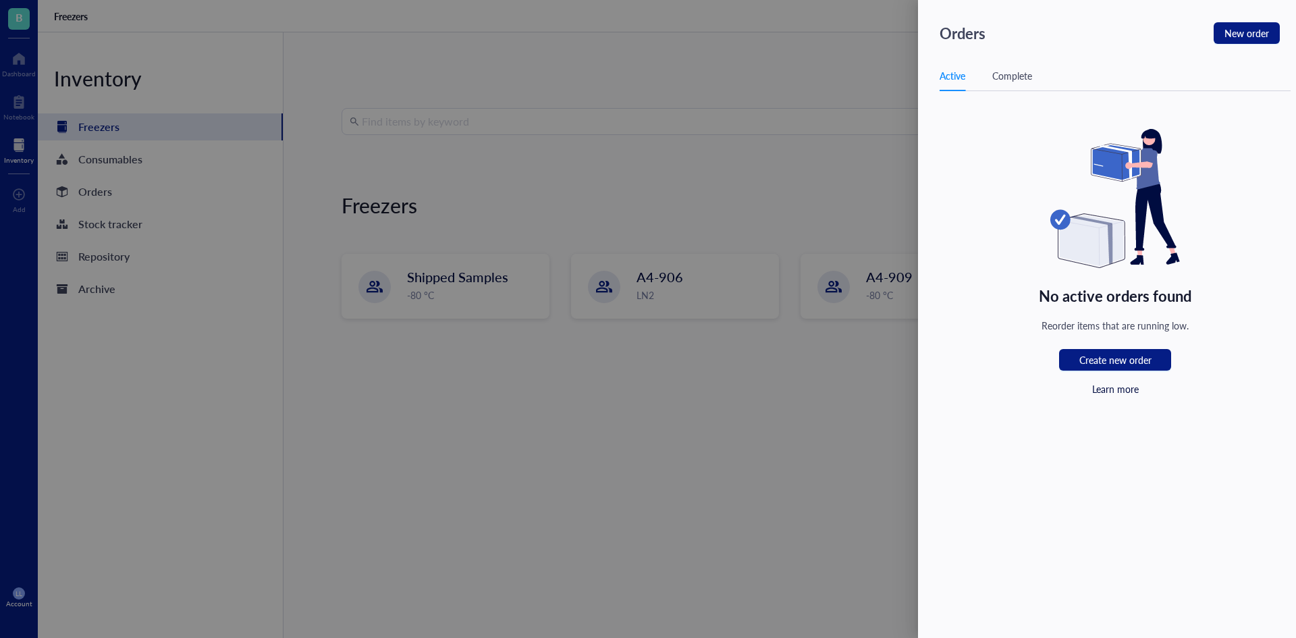
click at [680, 27] on div at bounding box center [648, 319] width 1296 height 638
